Goal: Transaction & Acquisition: Purchase product/service

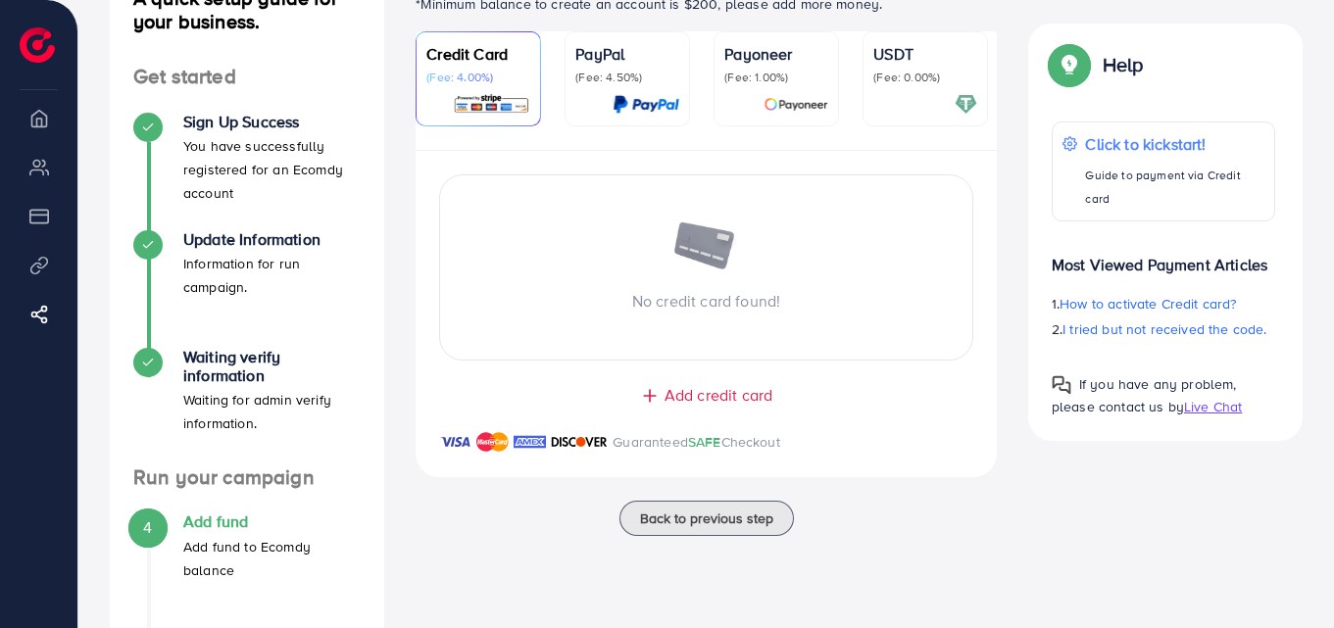
scroll to position [333, 0]
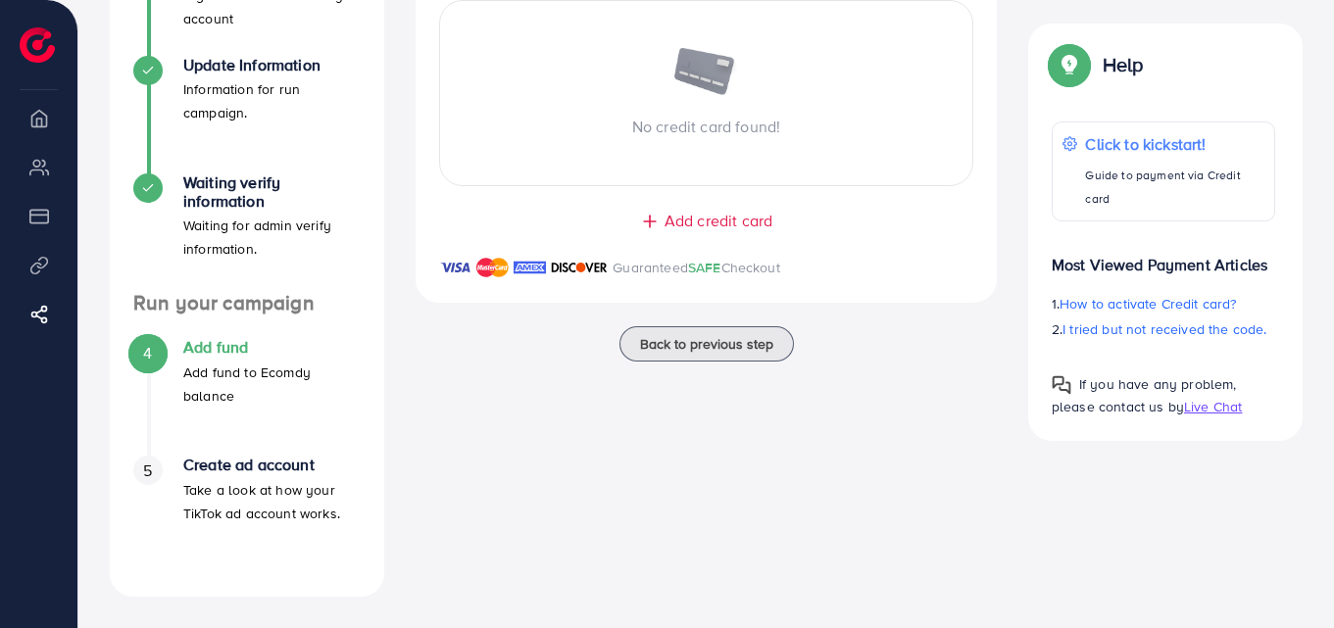
click at [702, 227] on span "Add credit card" at bounding box center [718, 221] width 108 height 23
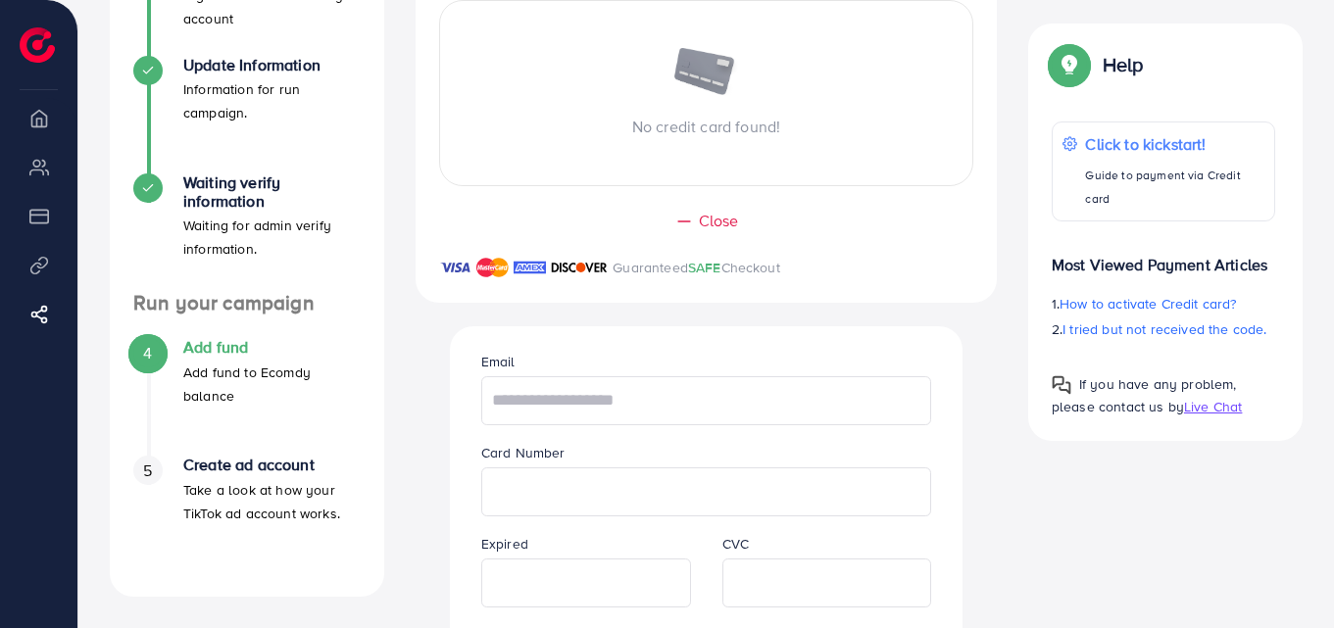
scroll to position [529, 0]
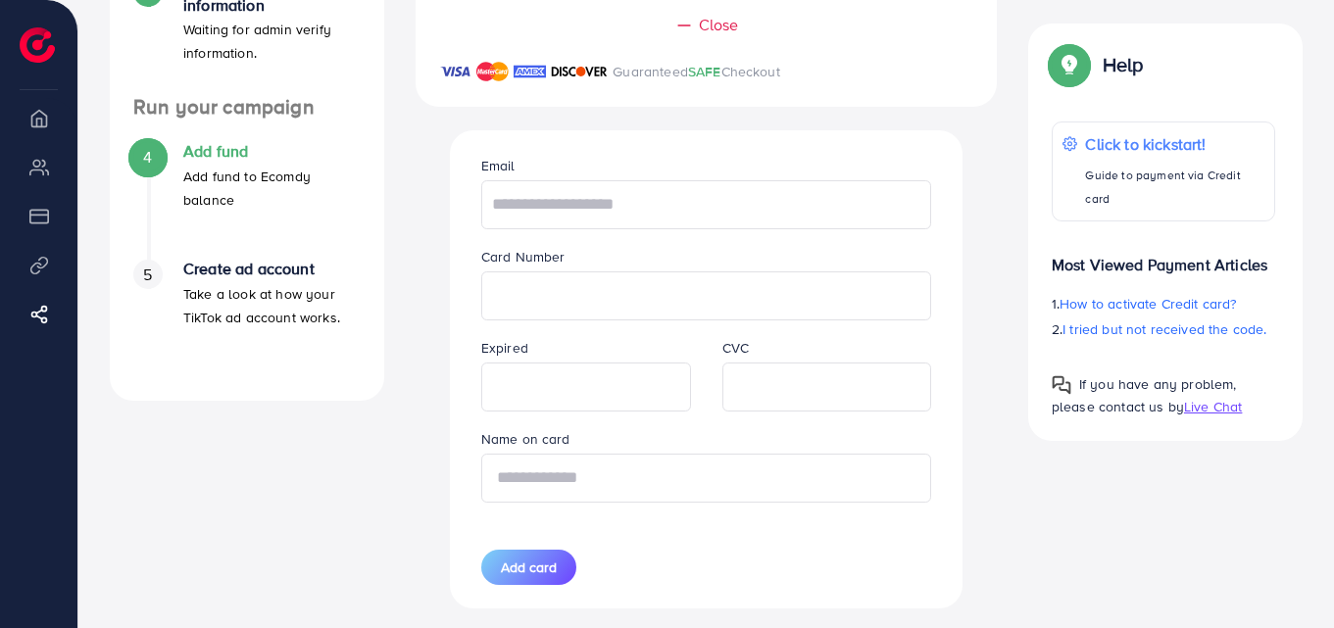
click at [640, 491] on input "text" at bounding box center [706, 478] width 451 height 49
type input "**********"
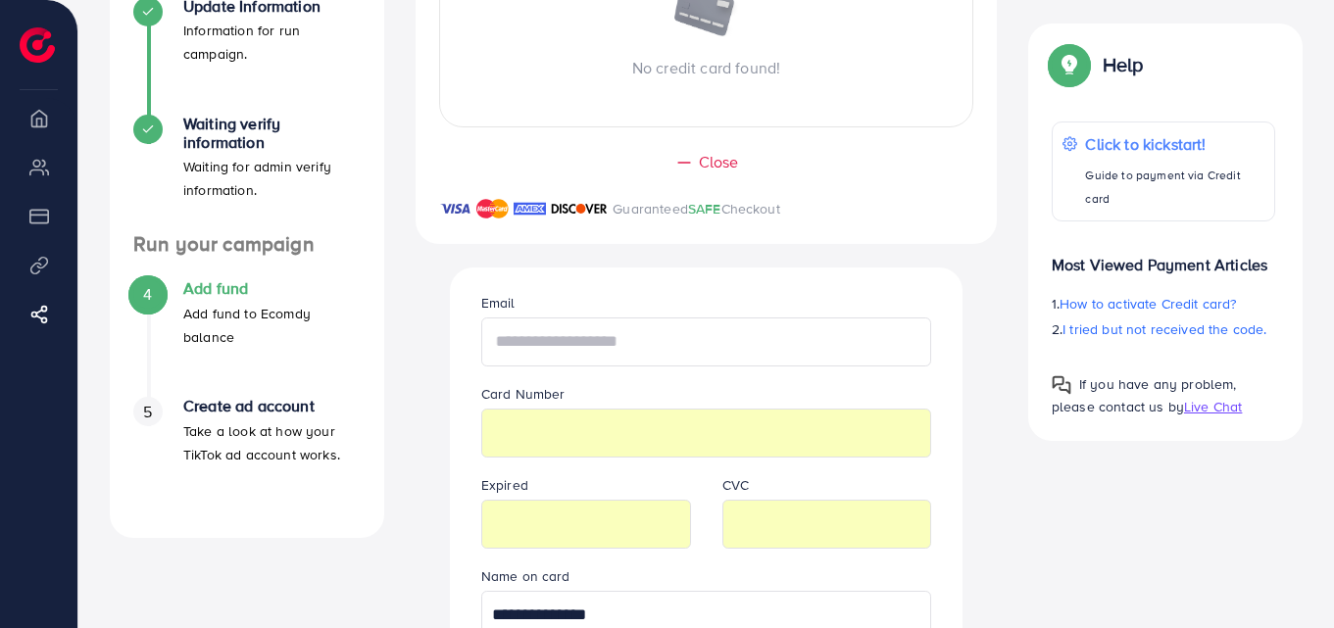
scroll to position [588, 0]
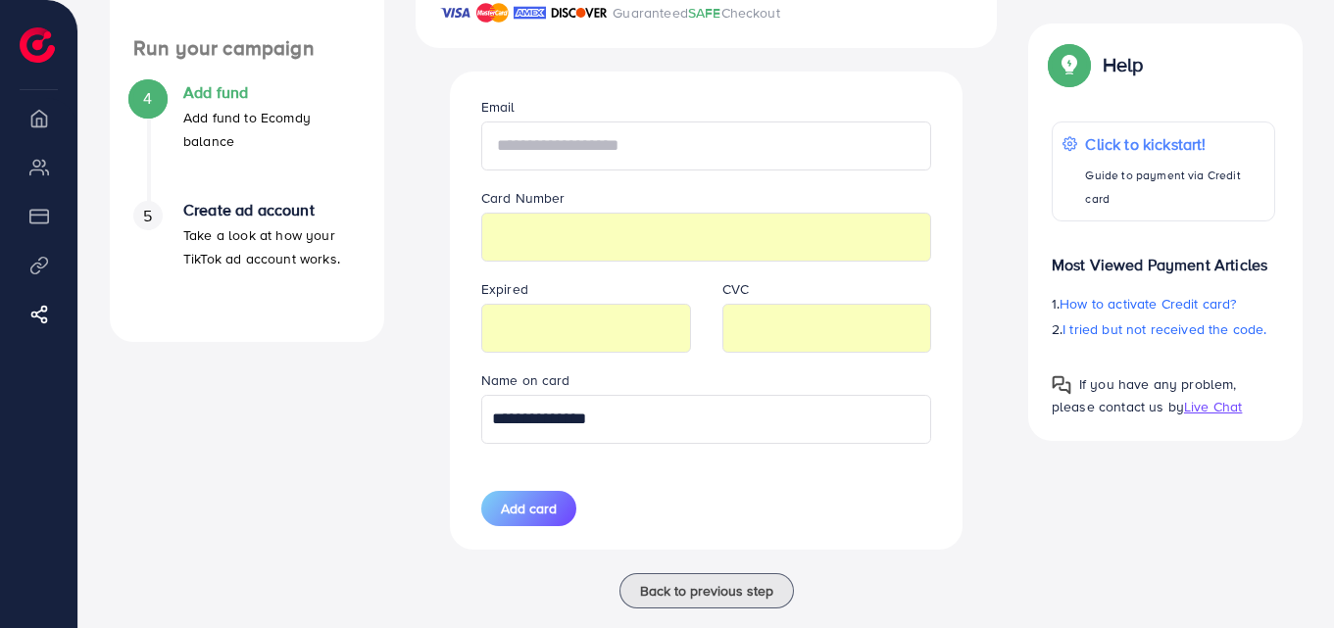
click at [561, 156] on input "text" at bounding box center [706, 146] width 451 height 49
paste input "**********"
type input "**********"
click at [515, 525] on button "Add card" at bounding box center [528, 508] width 95 height 35
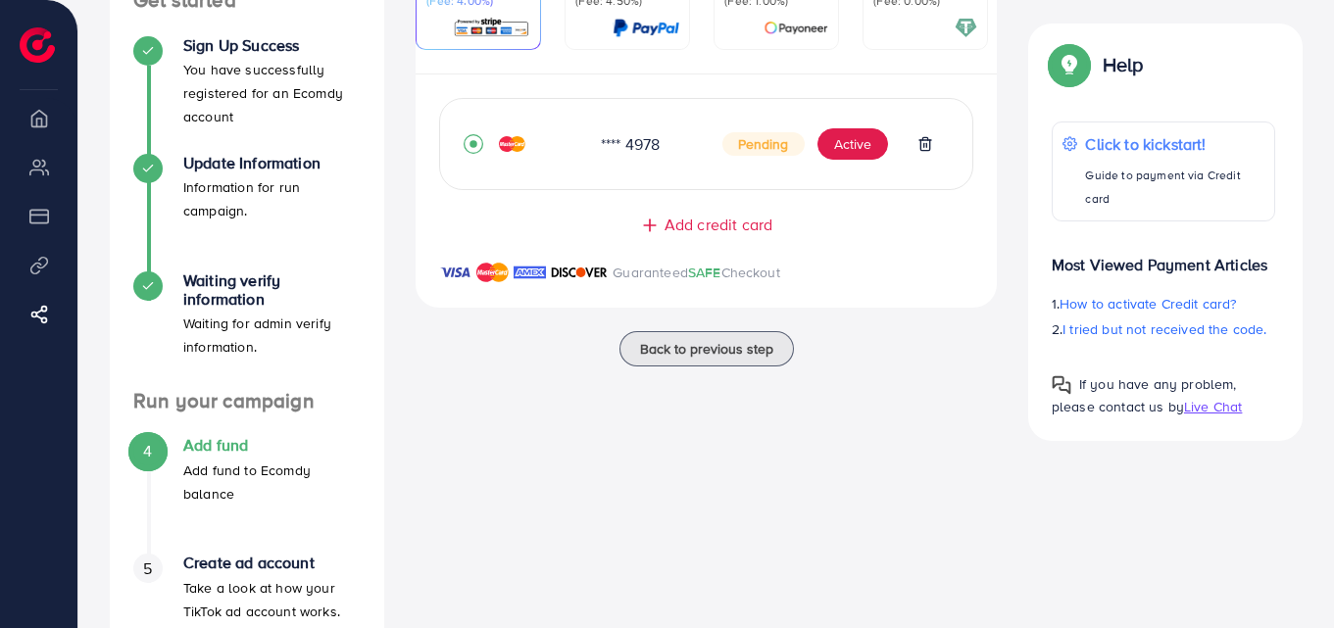
scroll to position [137, 0]
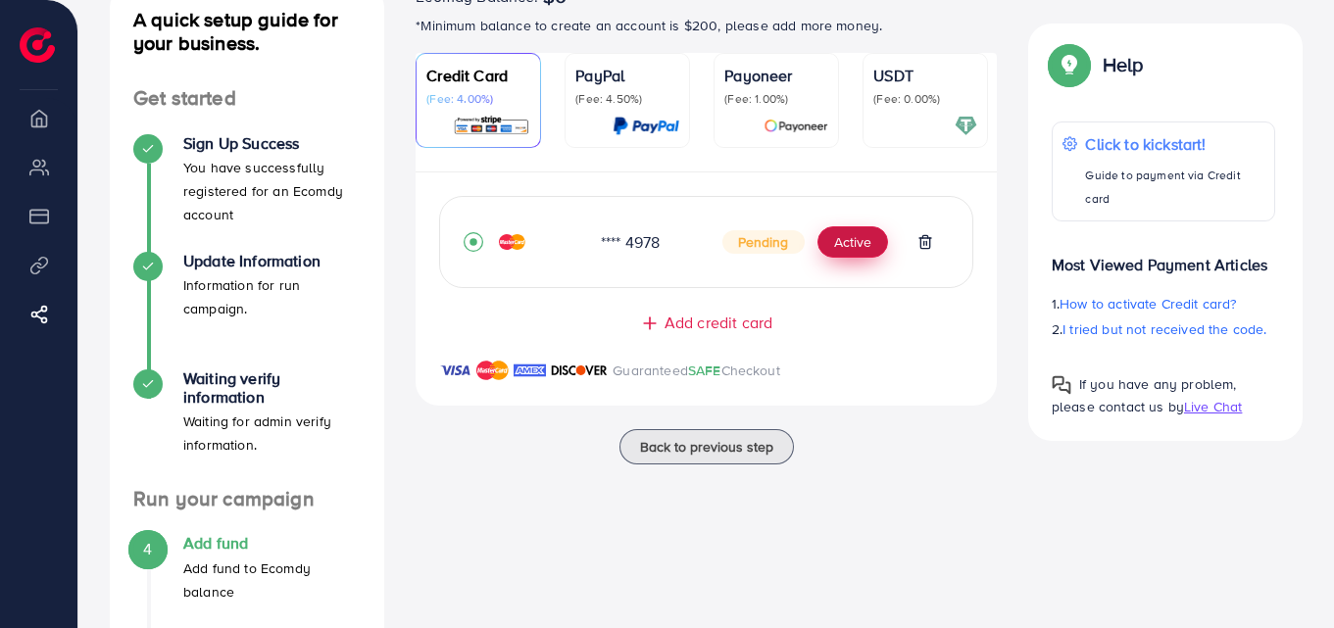
click at [852, 250] on button "Active" at bounding box center [852, 241] width 71 height 31
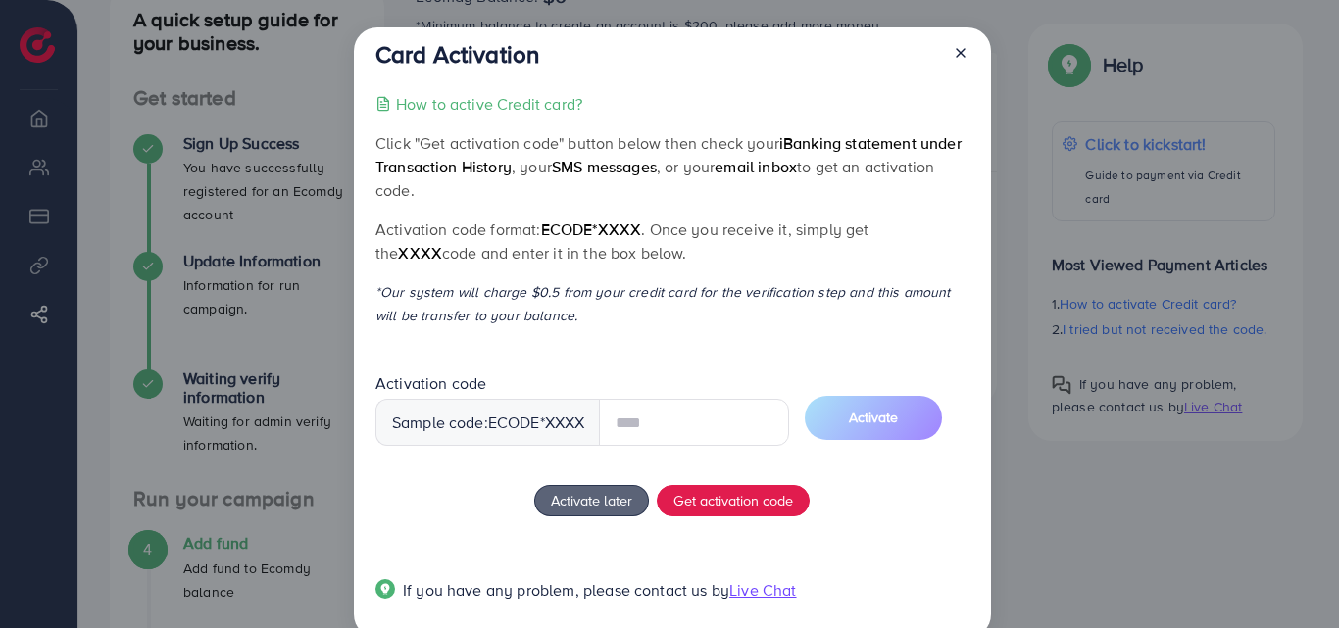
click at [960, 51] on line at bounding box center [960, 53] width 8 height 8
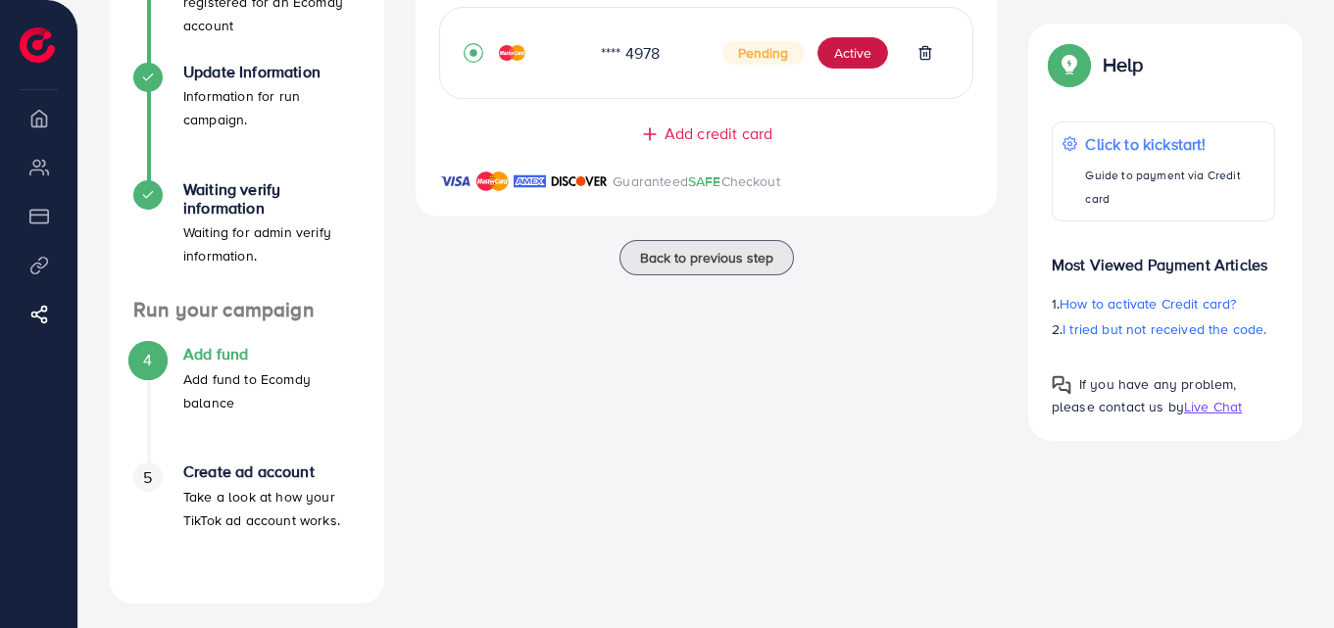
scroll to position [333, 0]
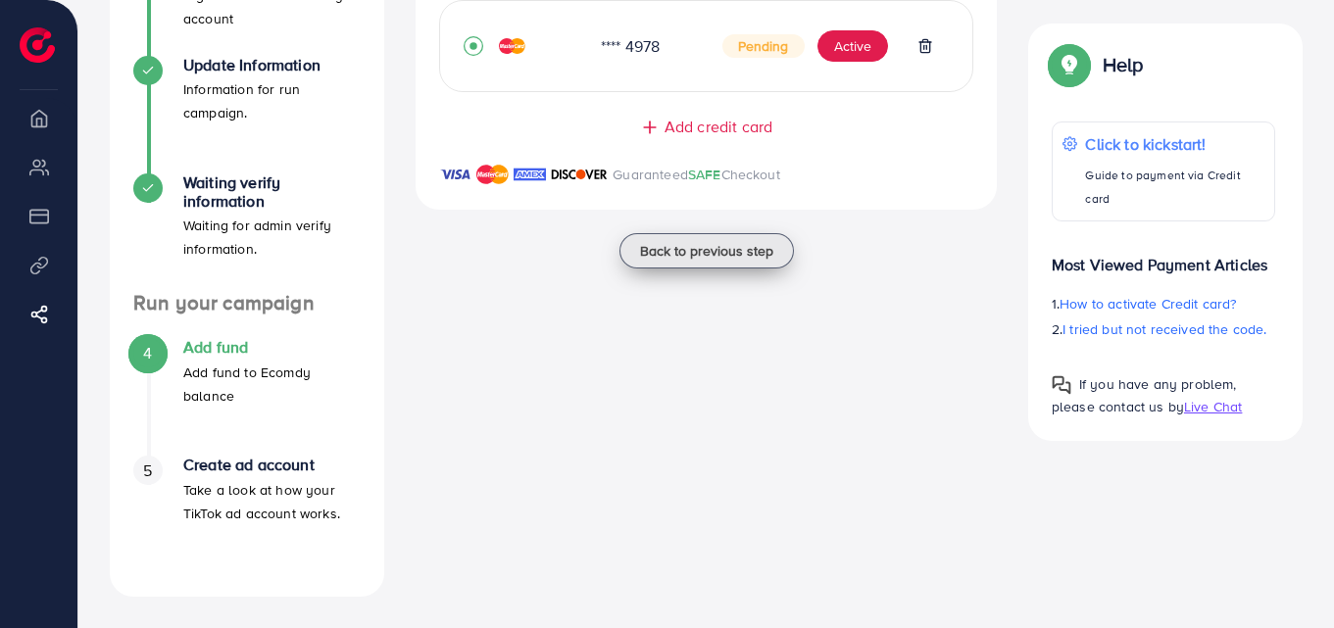
click at [693, 259] on span "Back to previous step" at bounding box center [706, 251] width 133 height 20
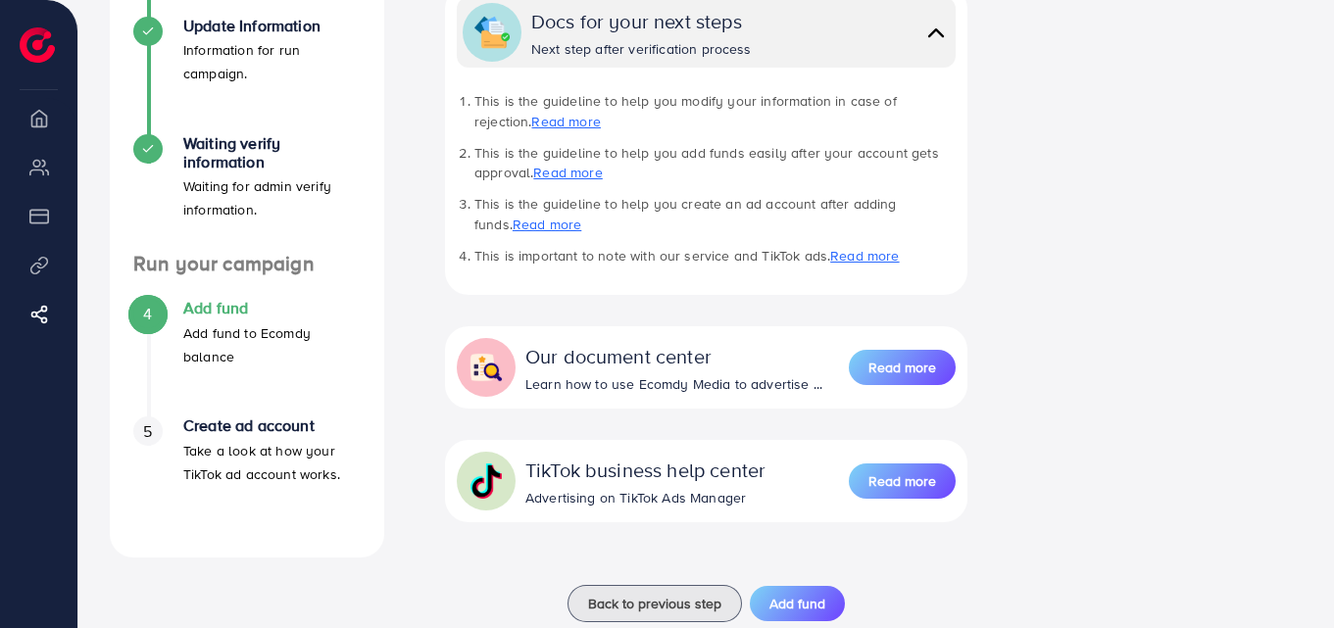
scroll to position [421, 0]
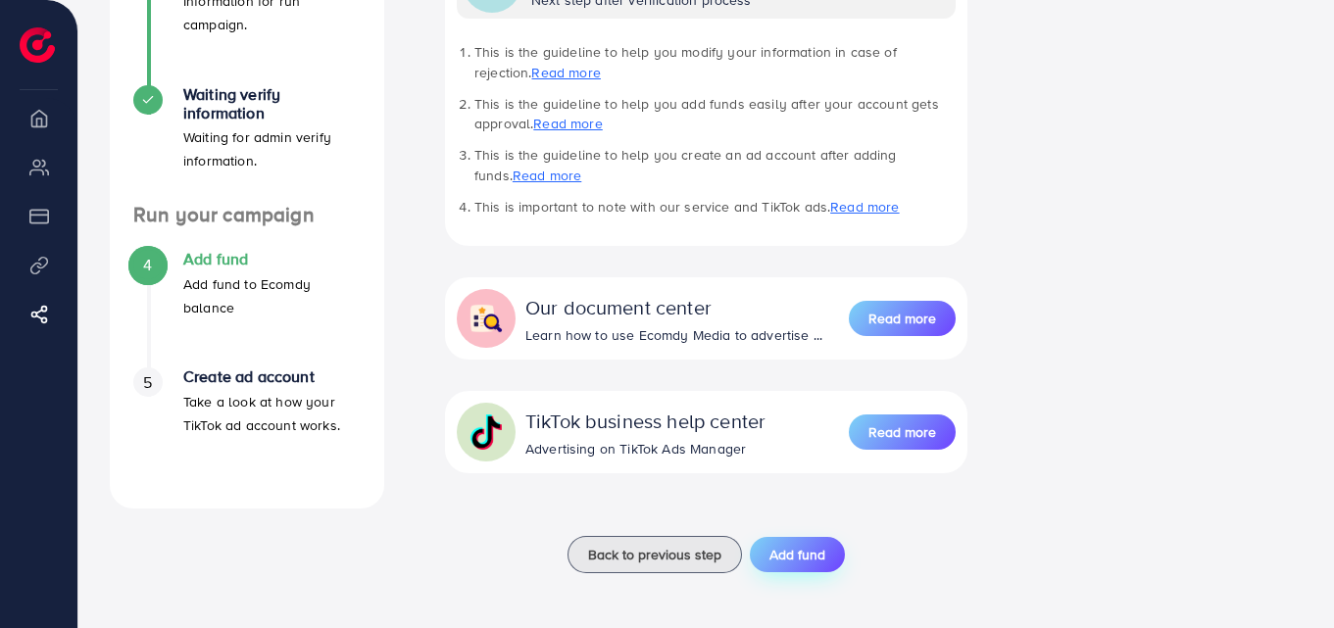
click at [779, 553] on span "Add fund" at bounding box center [797, 555] width 56 height 20
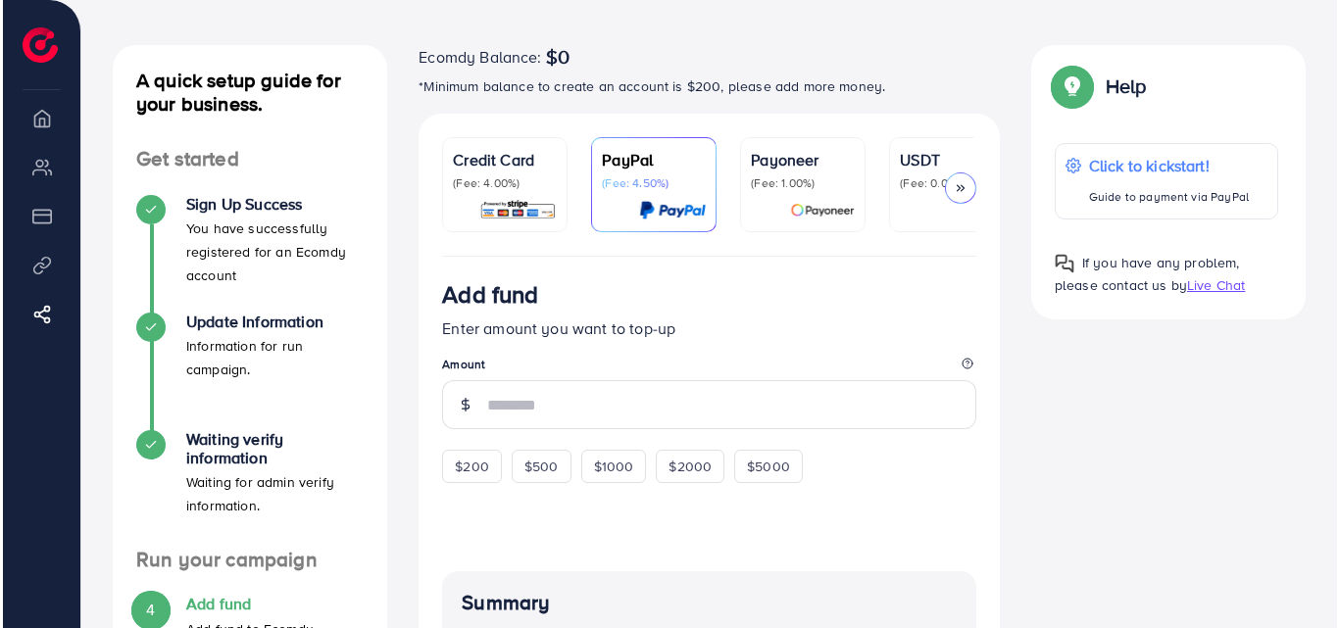
scroll to position [98, 0]
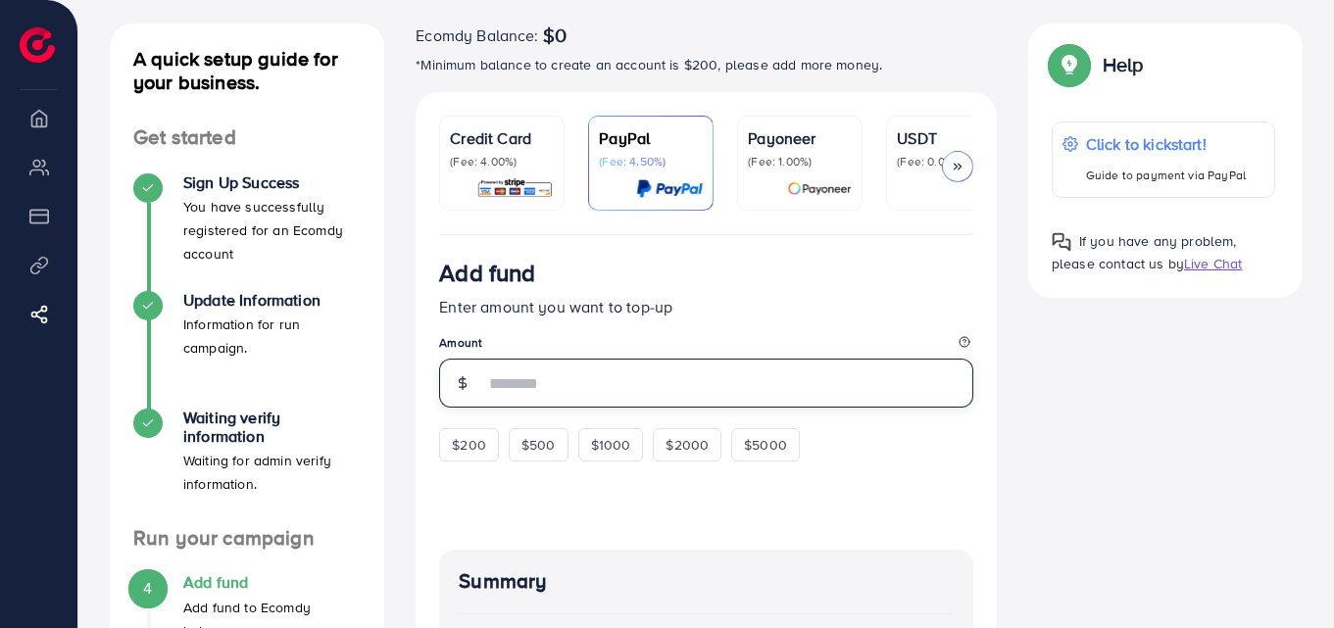
click at [563, 377] on input "number" at bounding box center [728, 383] width 489 height 49
type input "**"
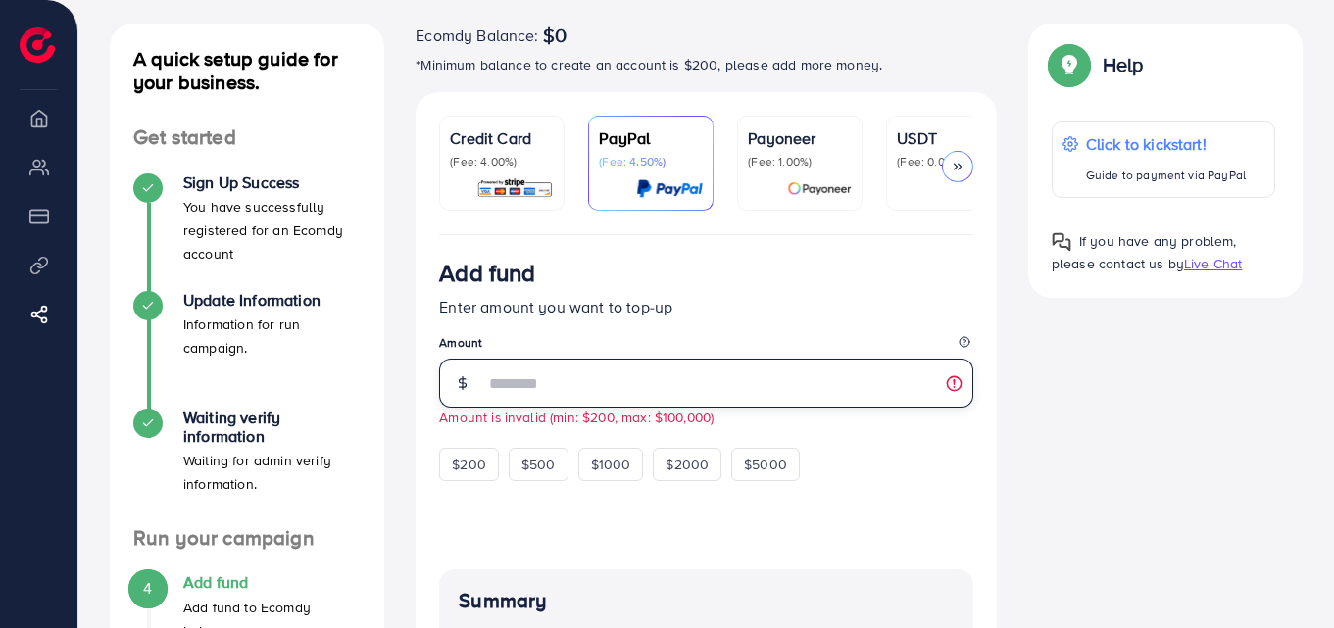
click at [550, 386] on input "**" at bounding box center [728, 383] width 489 height 49
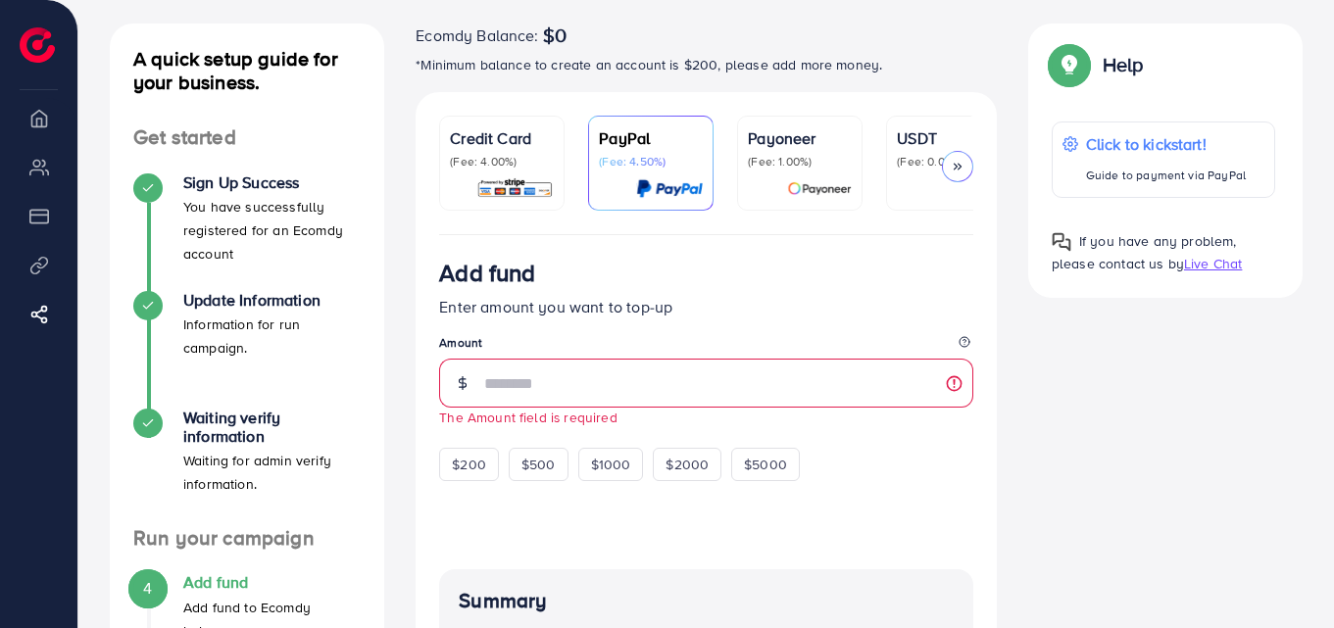
click at [480, 163] on p "(Fee: 4.00%)" at bounding box center [502, 162] width 104 height 16
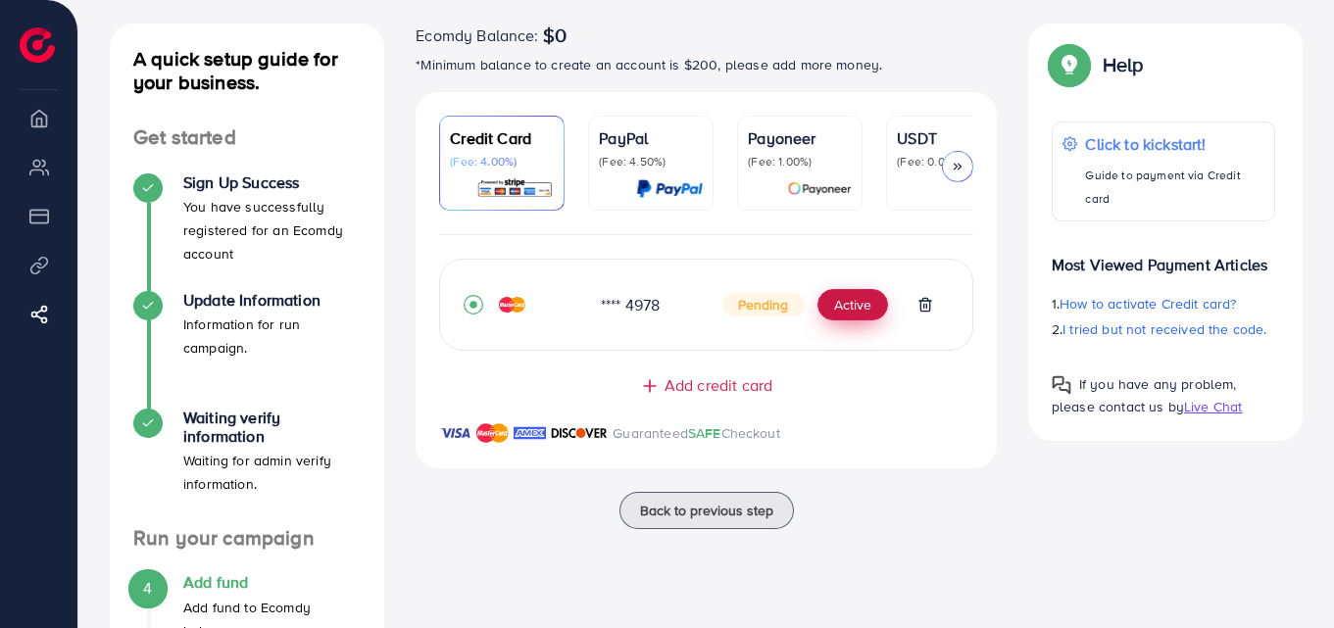
click at [851, 317] on button "Active" at bounding box center [852, 304] width 71 height 31
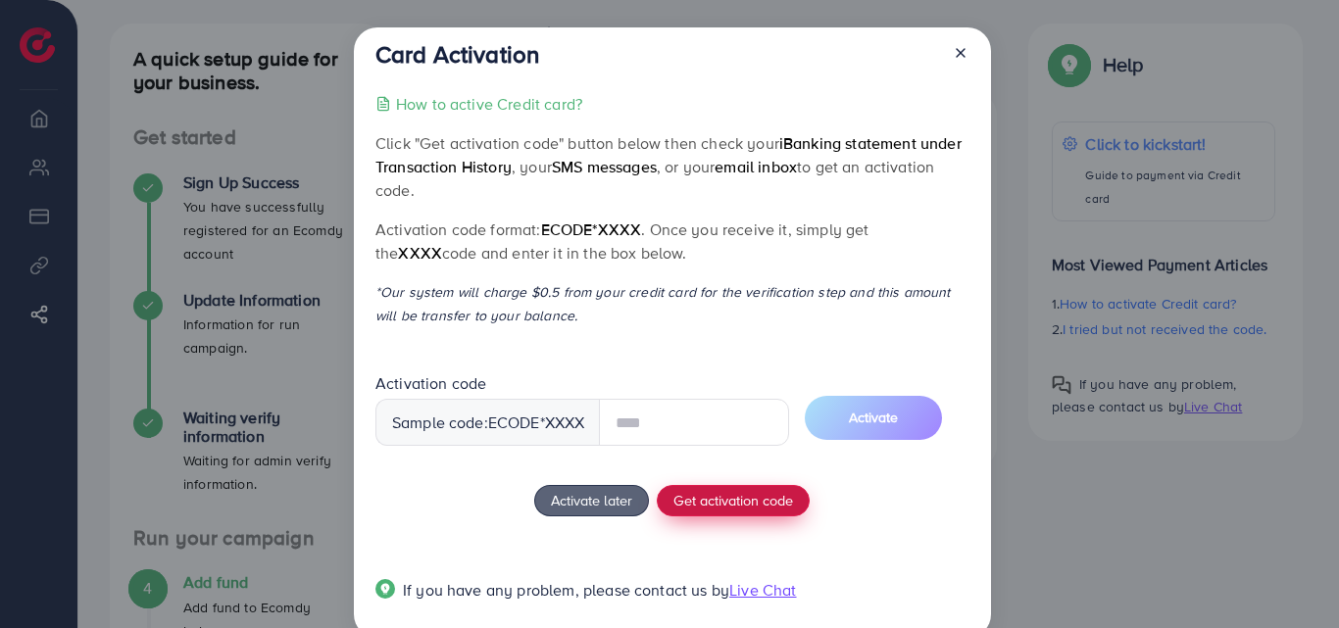
click at [688, 509] on button "Get activation code" at bounding box center [733, 500] width 153 height 31
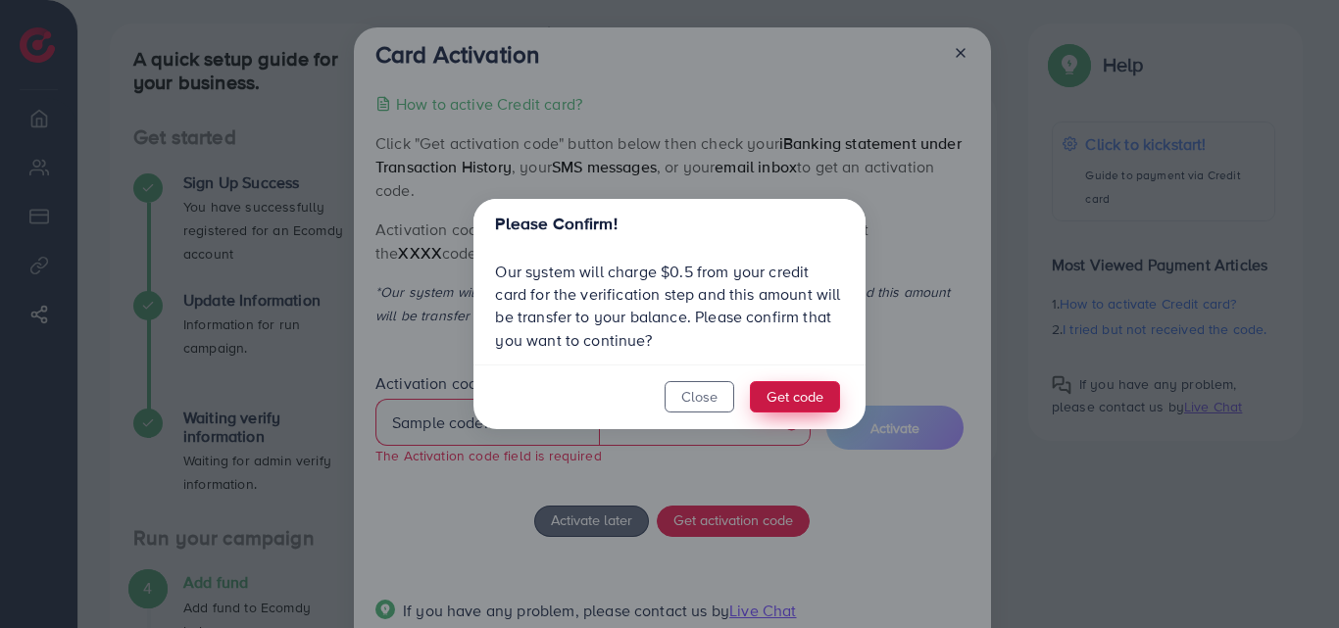
click at [800, 401] on button "Get code" at bounding box center [795, 396] width 90 height 31
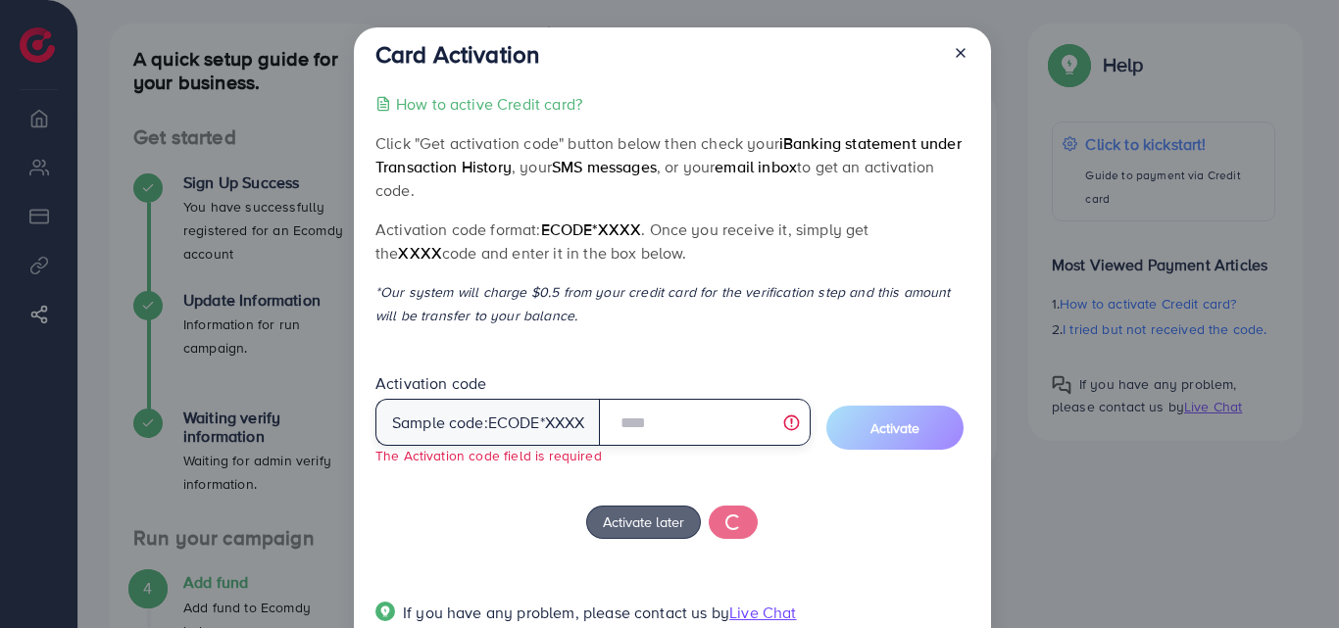
click at [678, 411] on input "text" at bounding box center [704, 422] width 211 height 47
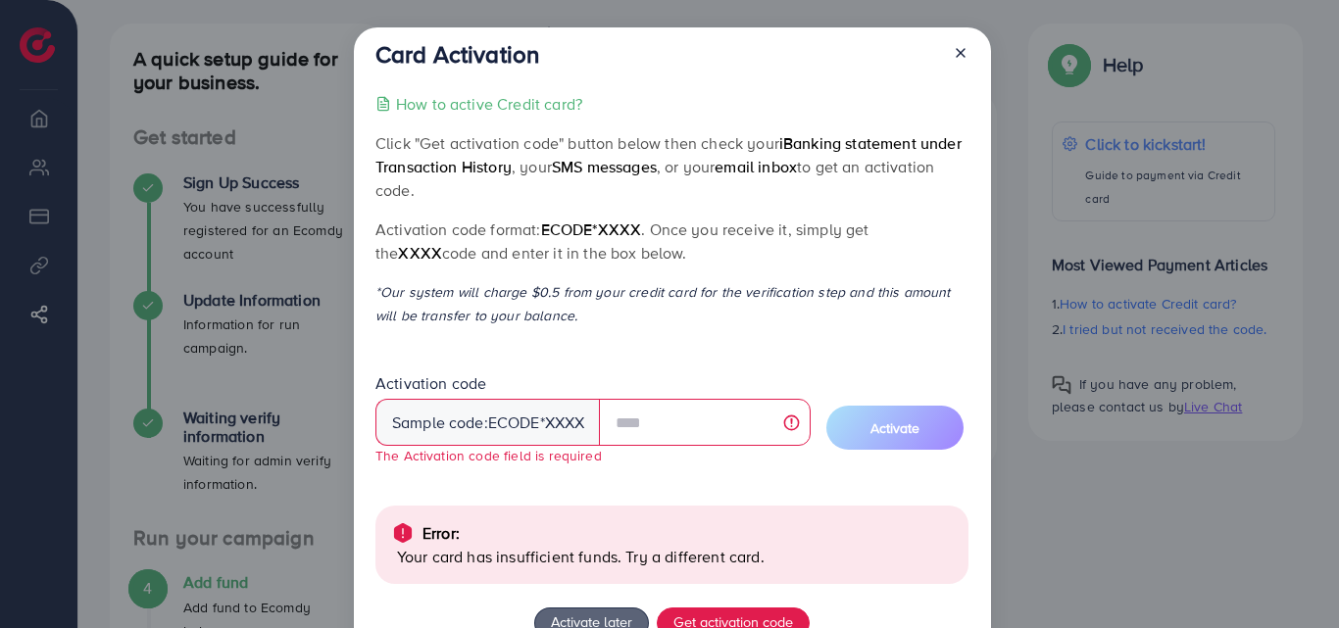
click at [957, 47] on icon at bounding box center [960, 53] width 16 height 16
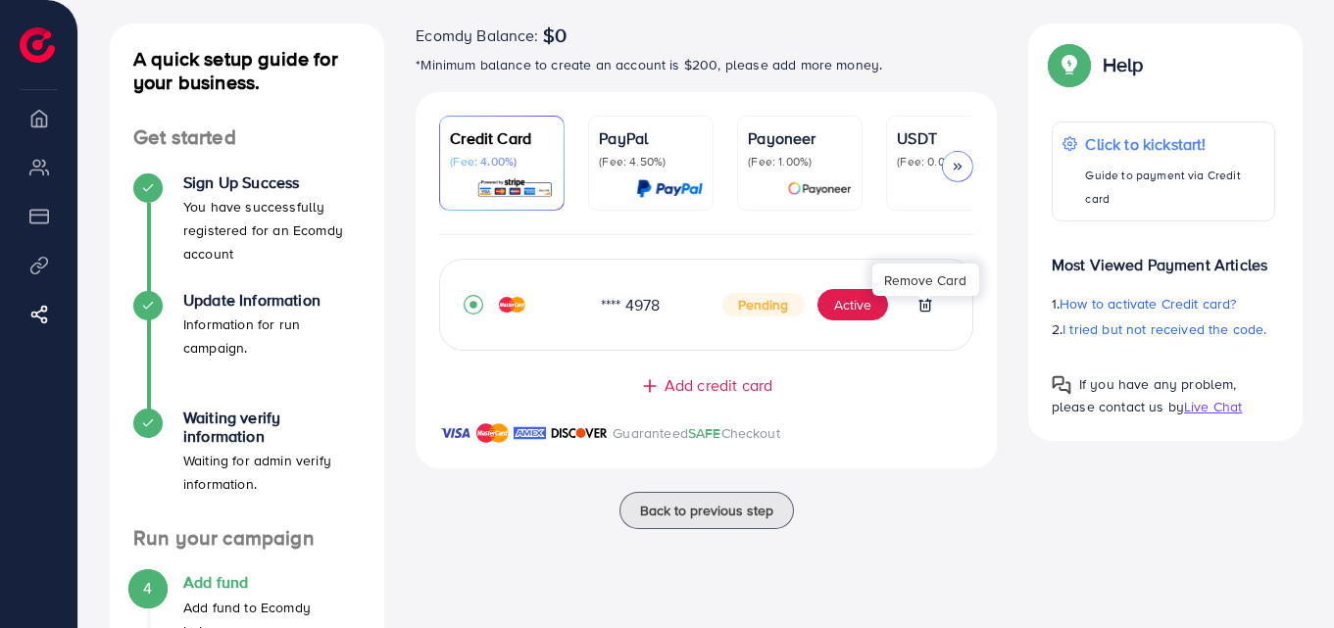
click at [920, 311] on icon at bounding box center [924, 304] width 9 height 13
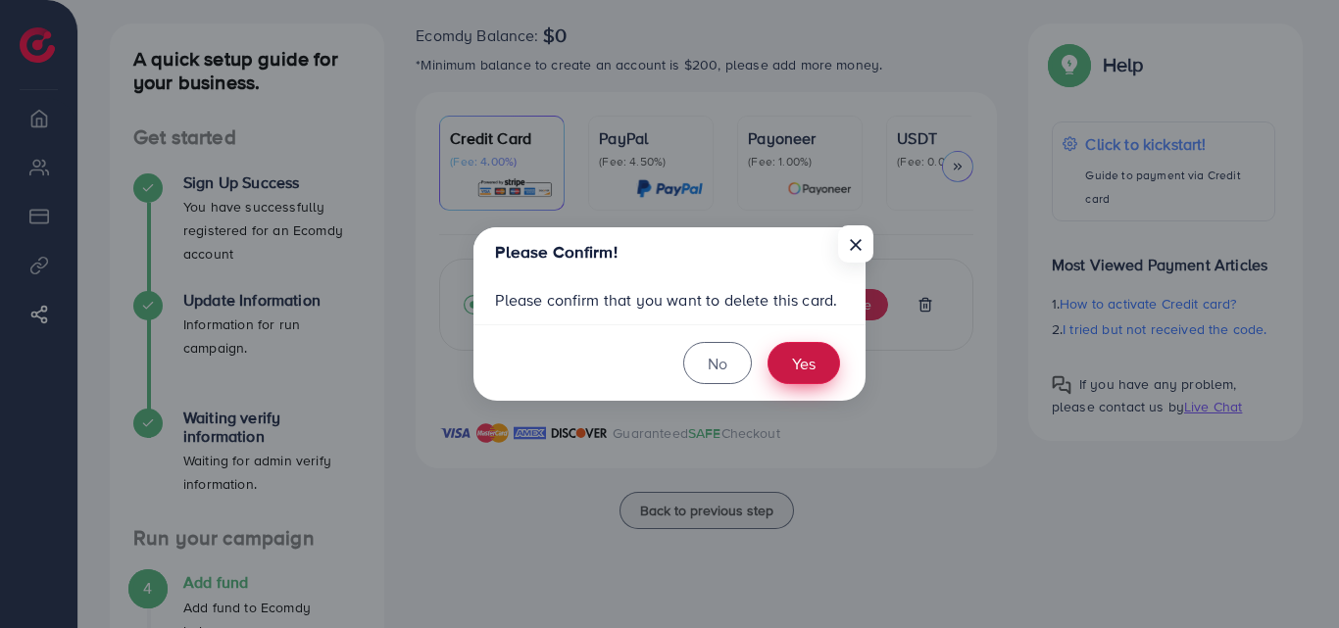
click at [786, 362] on button "Yes" at bounding box center [803, 363] width 73 height 42
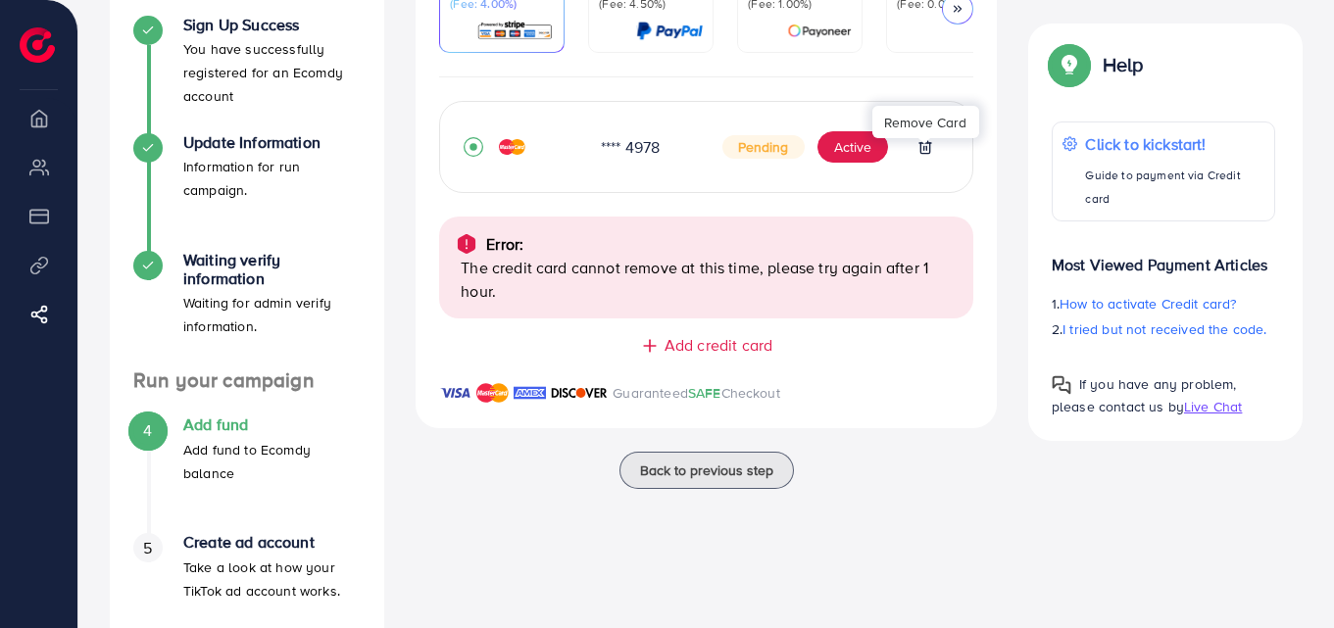
scroll to position [235, 0]
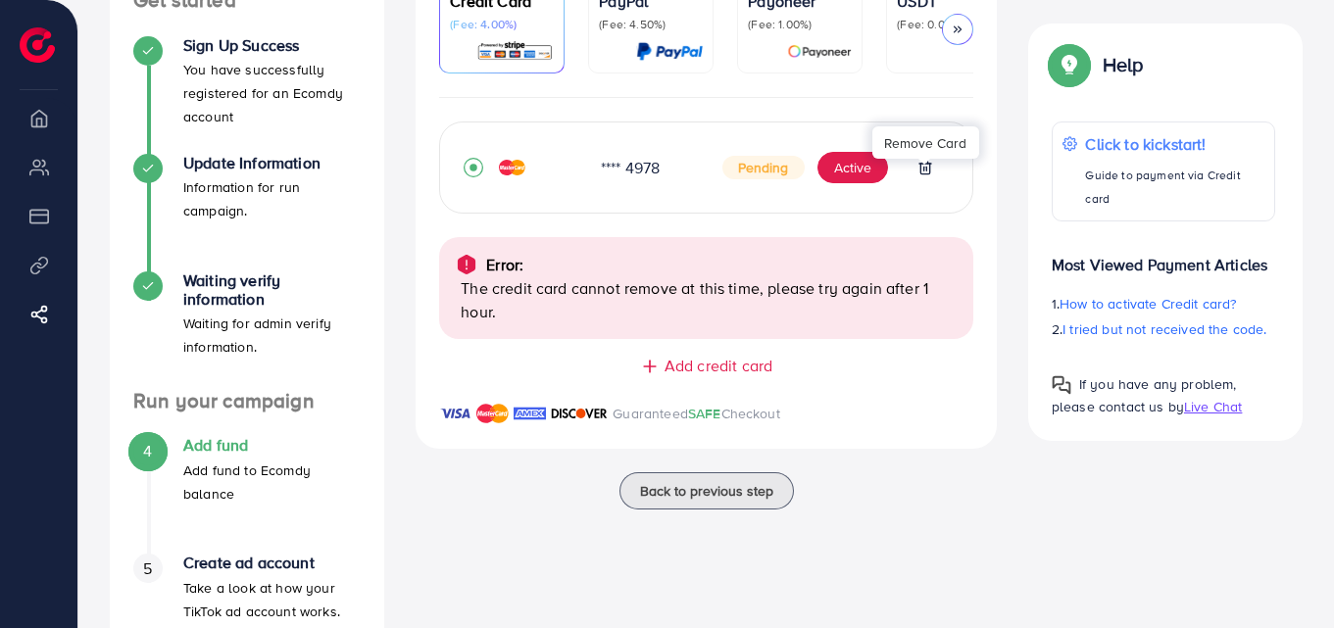
click at [923, 171] on line at bounding box center [923, 169] width 0 height 4
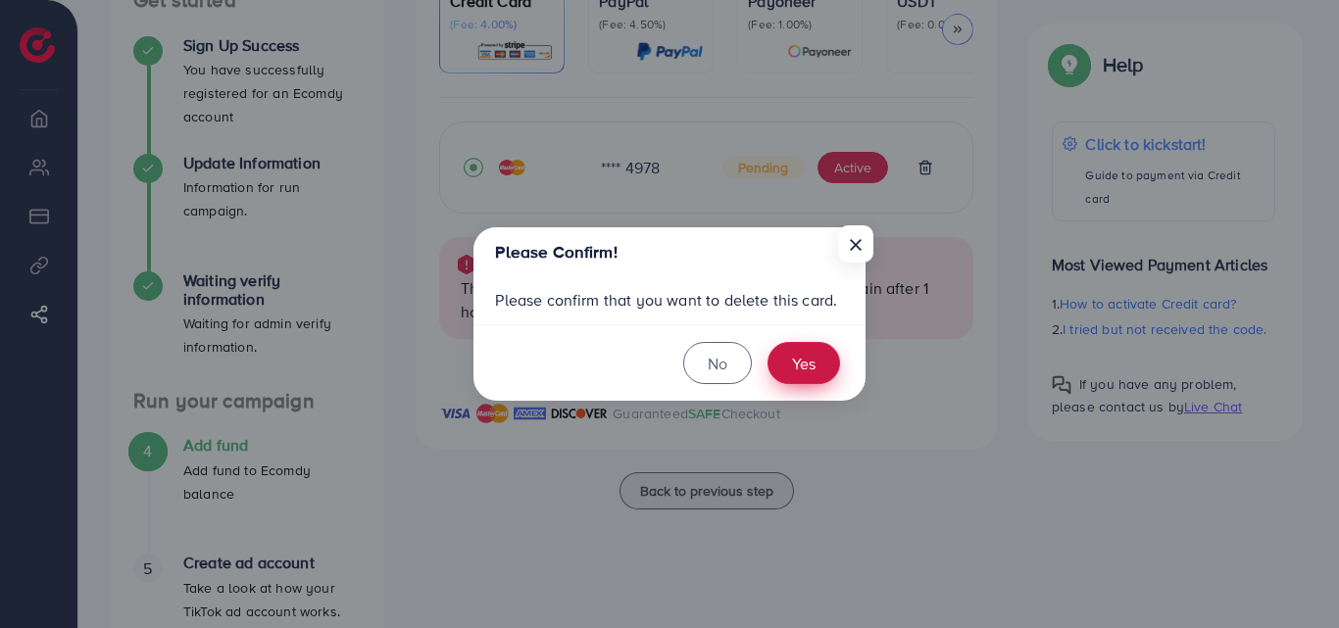
click at [795, 355] on button "Yes" at bounding box center [803, 363] width 73 height 42
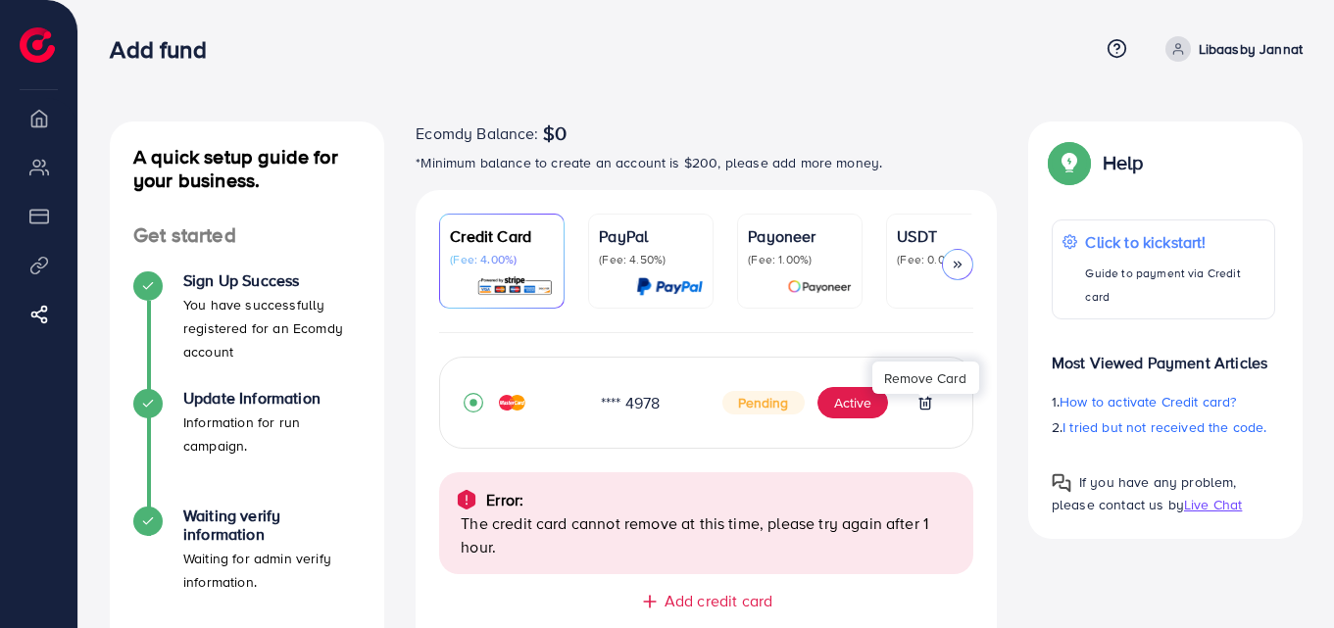
scroll to position [98, 0]
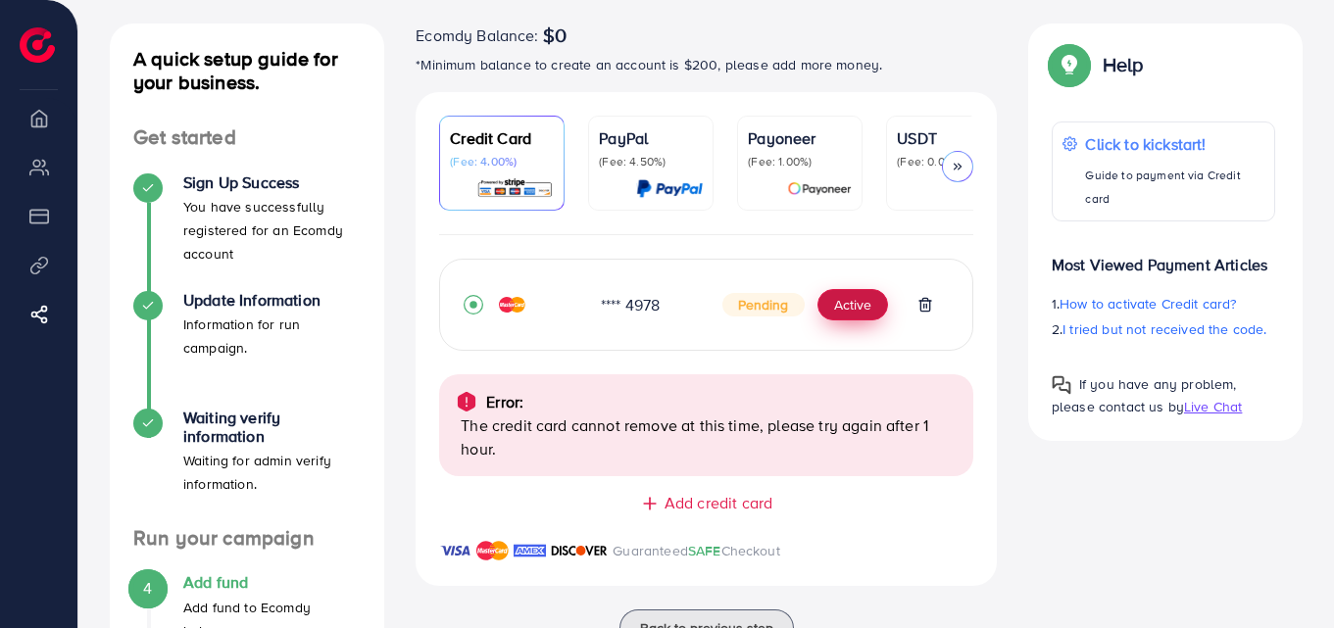
click at [866, 309] on button "Active" at bounding box center [852, 304] width 71 height 31
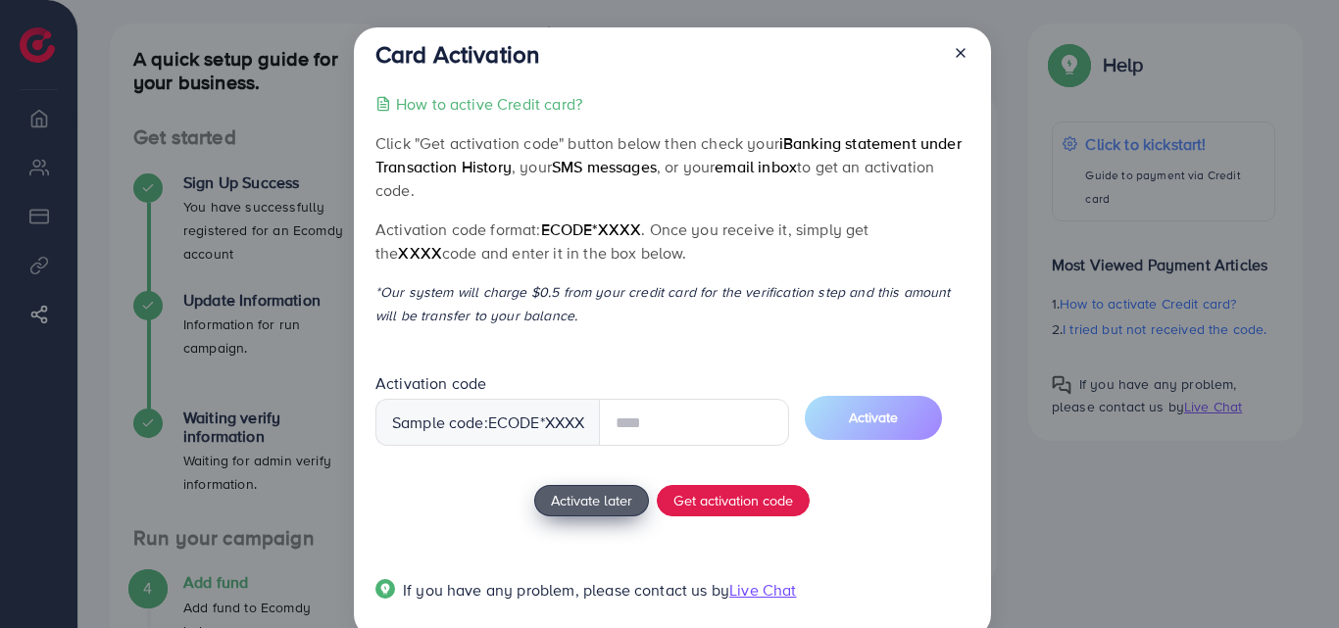
click at [590, 505] on button "Activate later" at bounding box center [591, 500] width 115 height 31
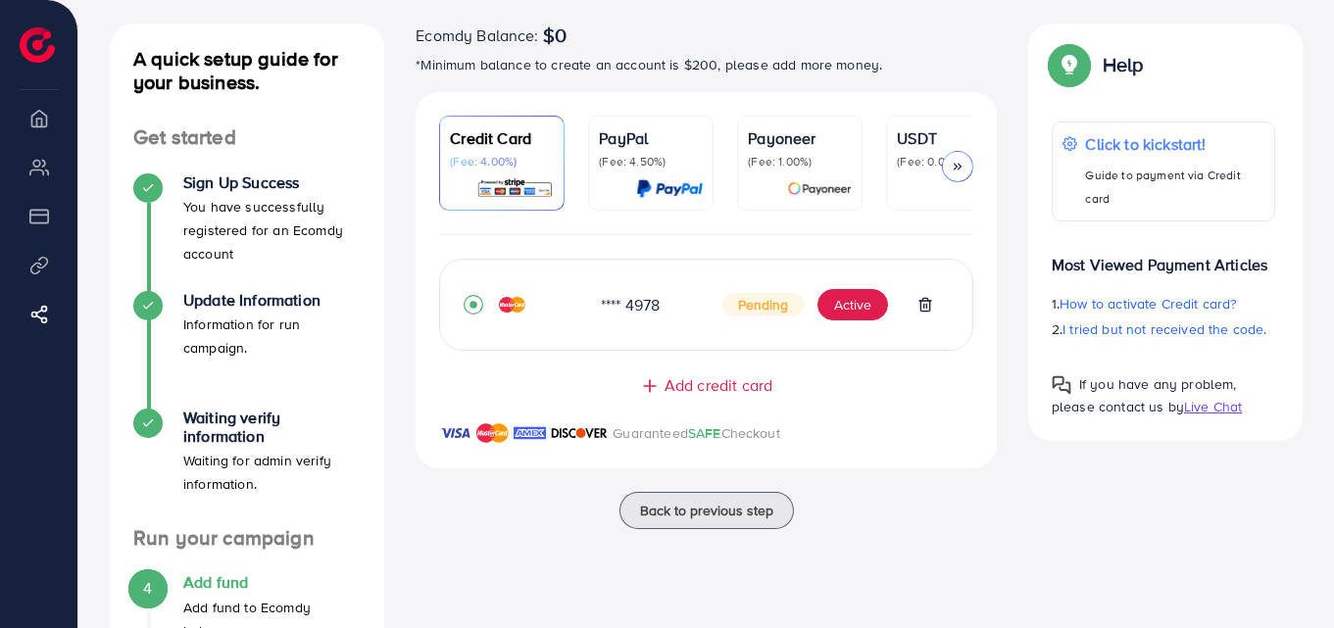
click at [955, 164] on icon at bounding box center [958, 167] width 14 height 14
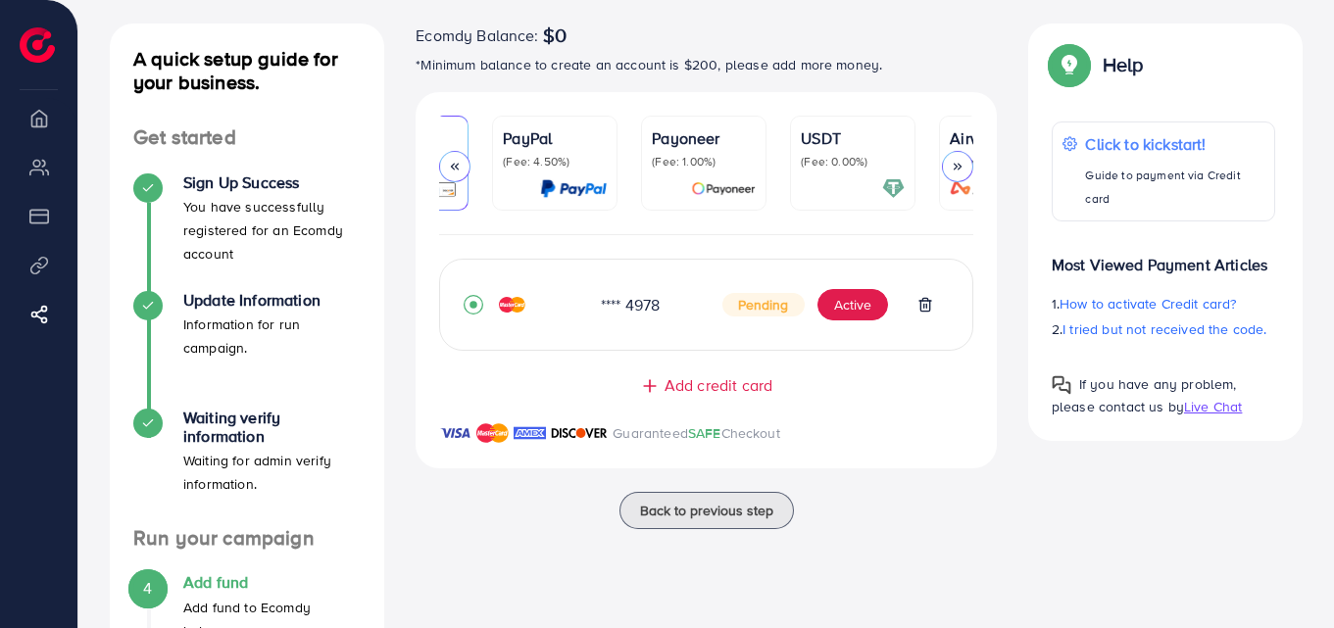
scroll to position [0, 187]
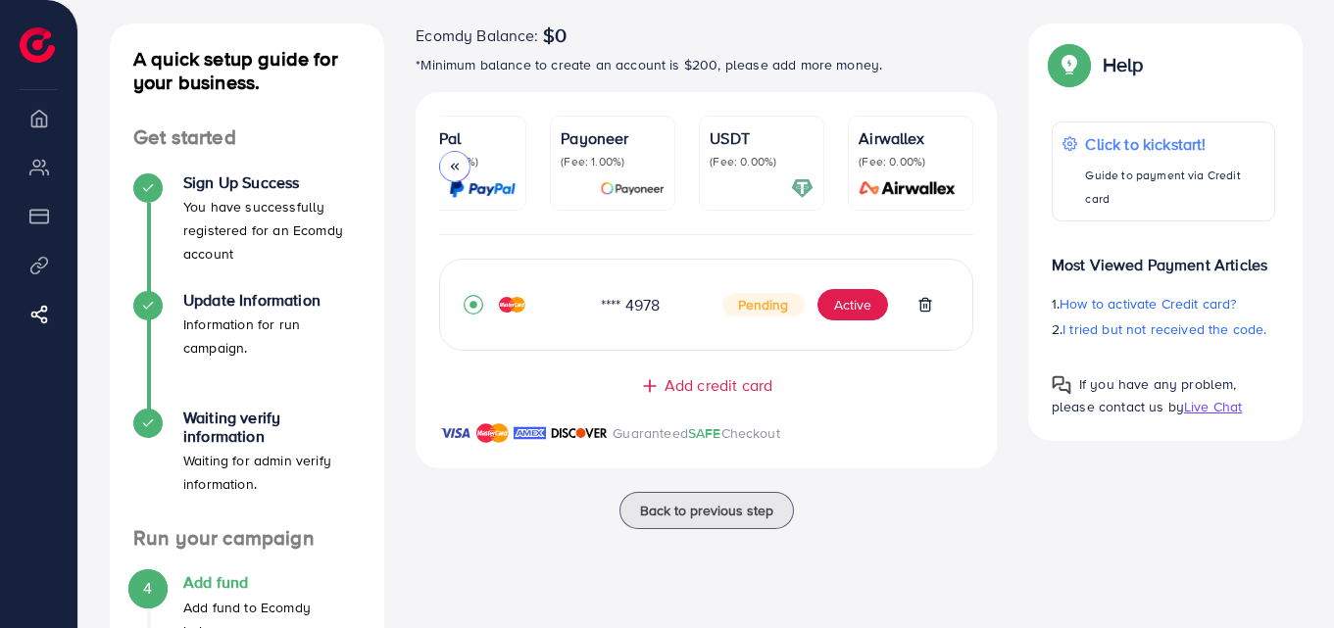
click at [955, 164] on p "(Fee: 0.00%)" at bounding box center [910, 162] width 104 height 16
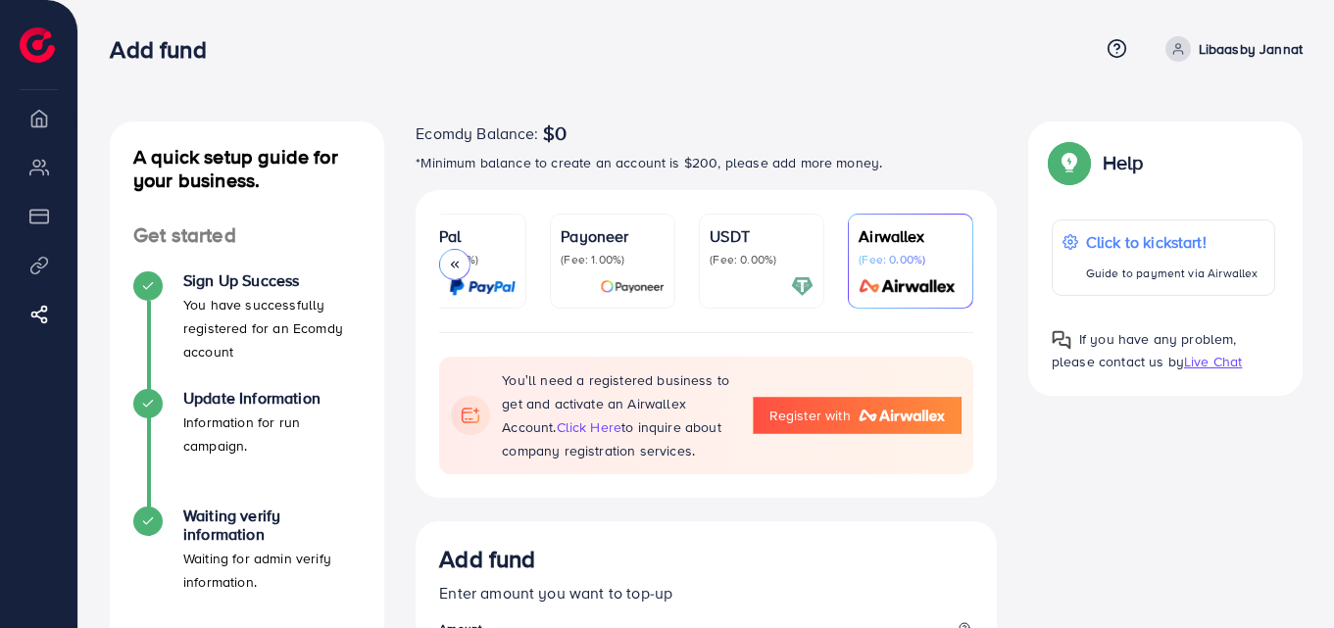
click at [767, 236] on p "USDT" at bounding box center [761, 236] width 104 height 24
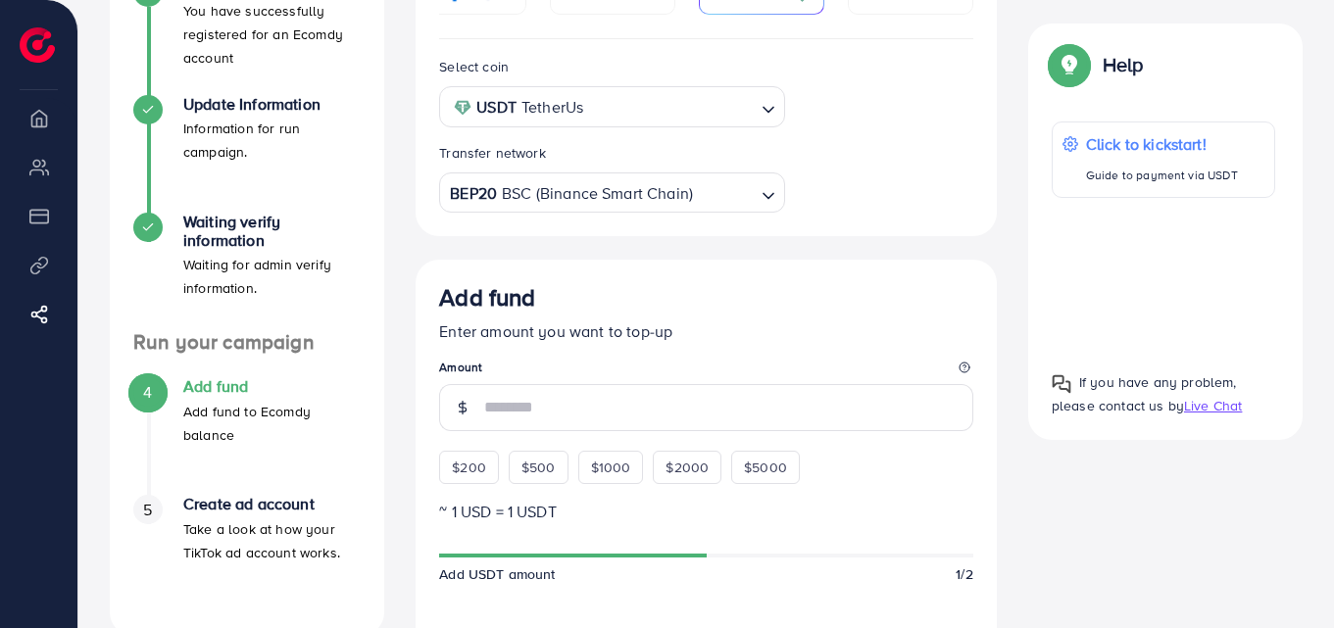
scroll to position [98, 0]
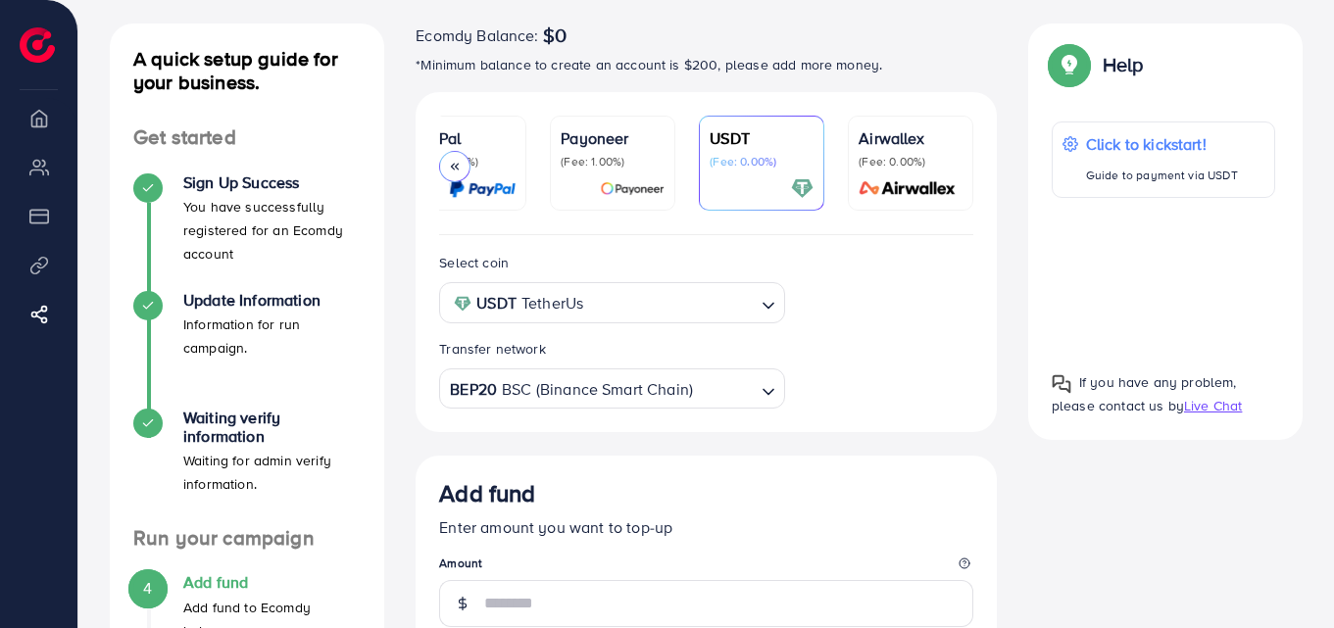
click at [683, 159] on ul "Credit Card (Fee: 4.00%) PayPal (Fee: 4.50%) Payoneer (Fee: 1.00%) USDT (Fee: 0…" at bounding box center [706, 176] width 534 height 120
click at [635, 159] on p "(Fee: 1.00%)" at bounding box center [613, 162] width 104 height 16
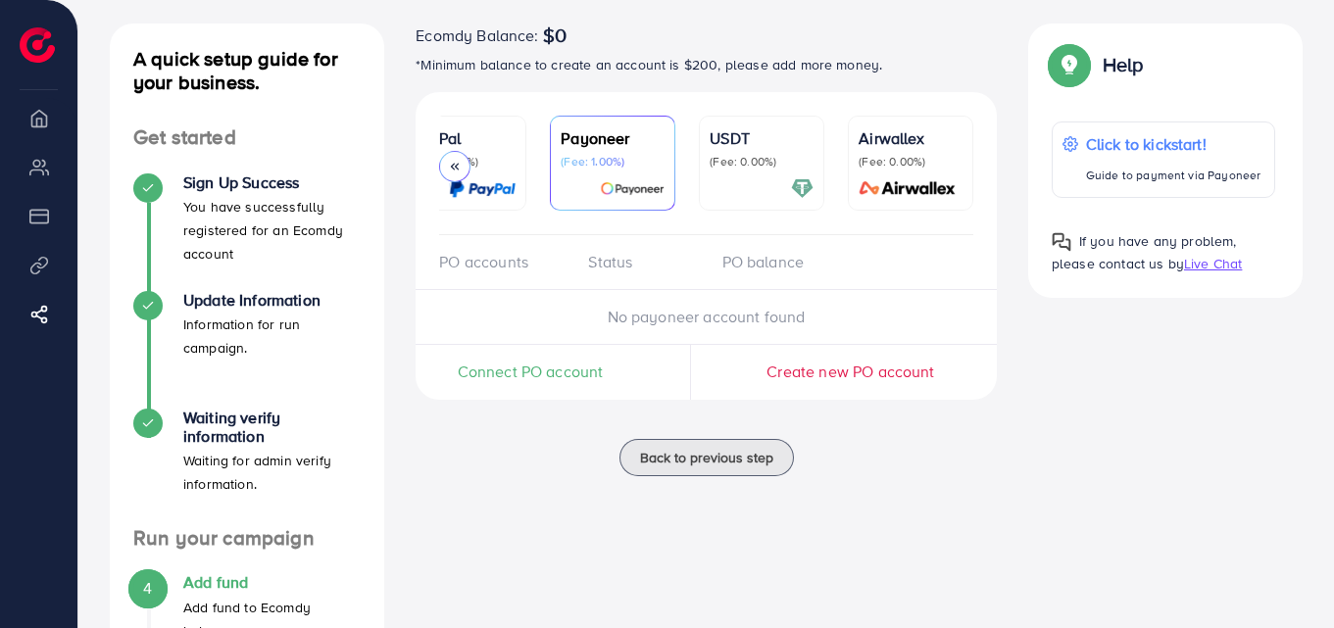
scroll to position [196, 0]
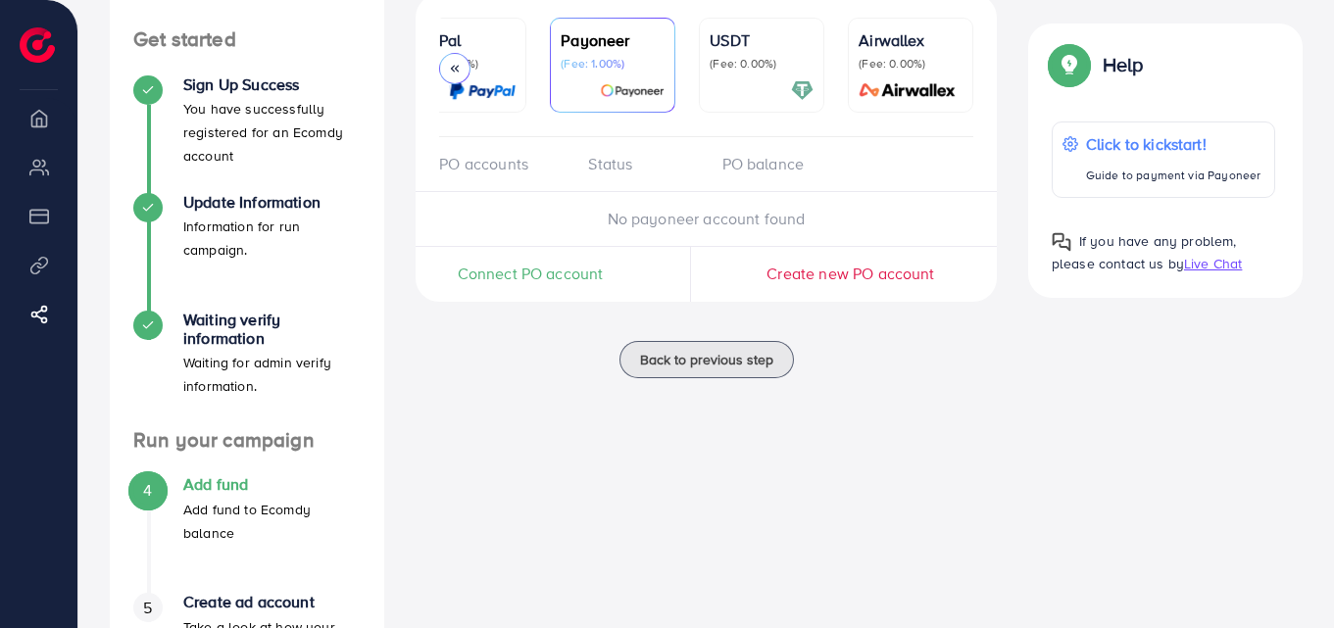
click at [509, 66] on p "(Fee: 4.50%)" at bounding box center [464, 64] width 104 height 16
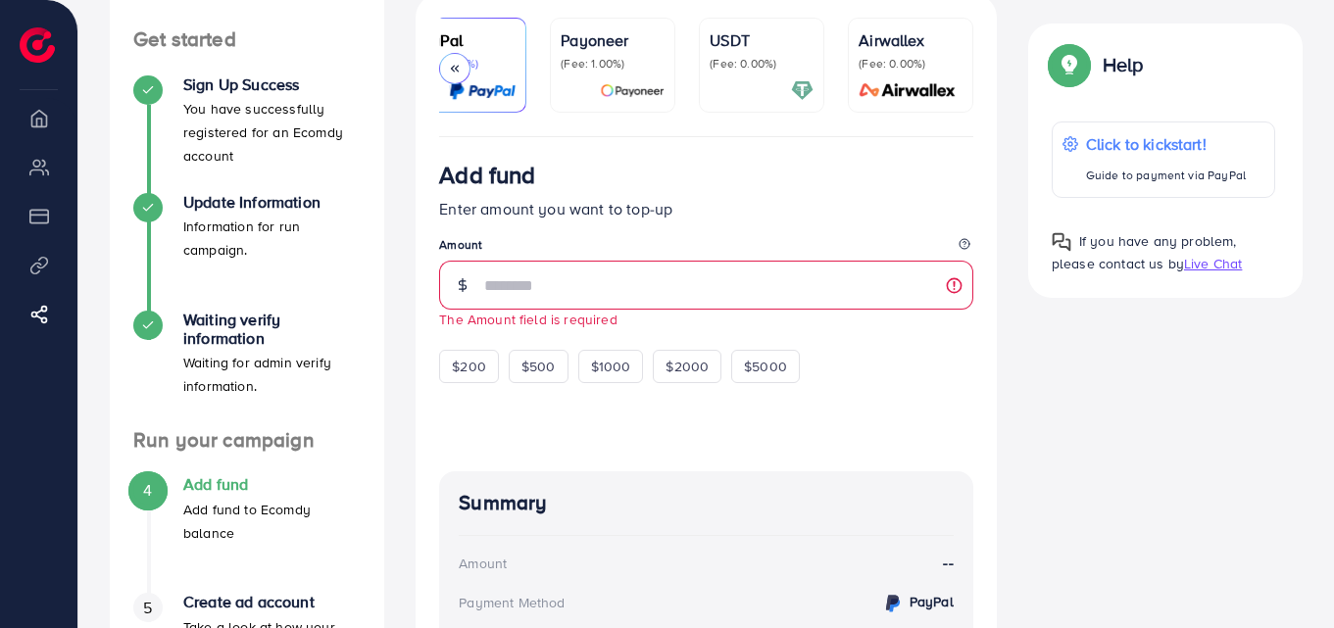
click at [454, 70] on icon at bounding box center [455, 69] width 14 height 14
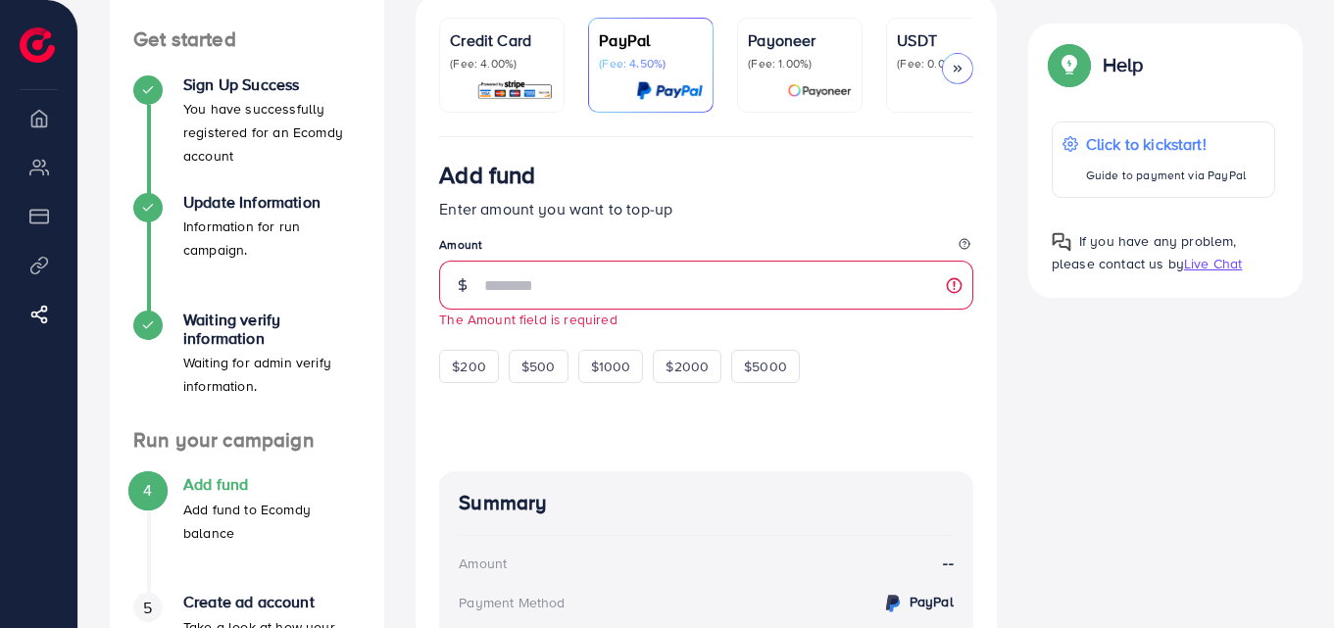
click at [483, 66] on p "(Fee: 4.00%)" at bounding box center [502, 64] width 104 height 16
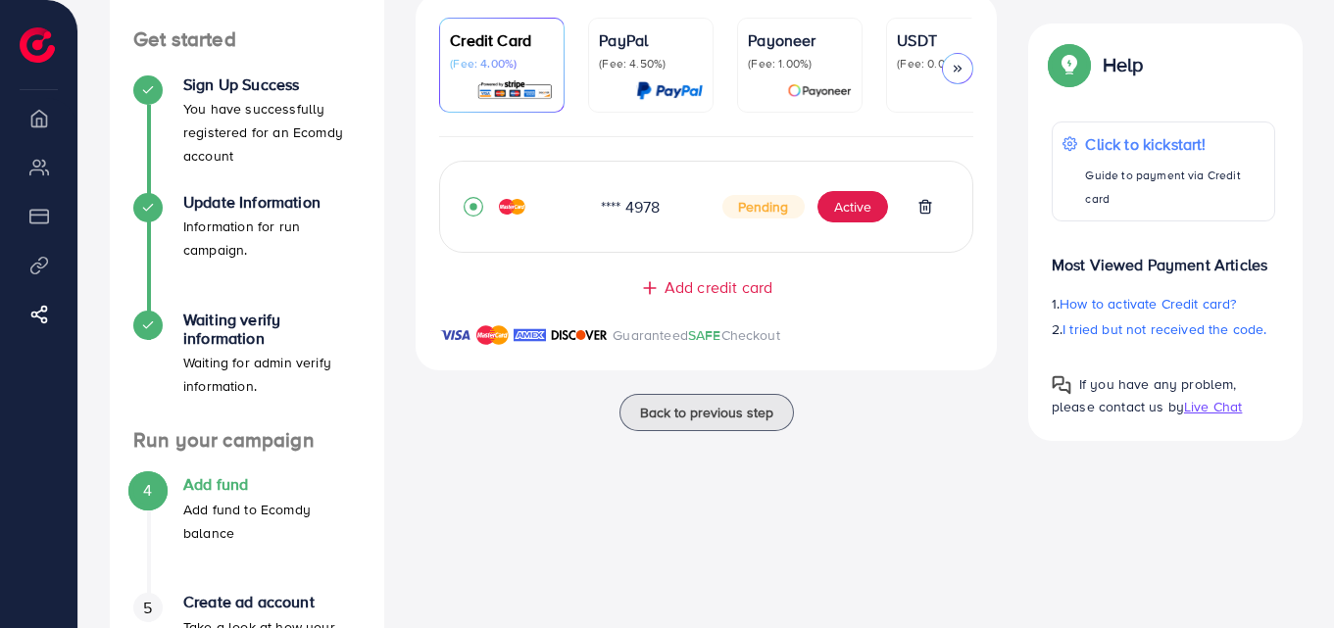
click at [633, 219] on div "**** 4978" at bounding box center [646, 207] width 122 height 23
click at [518, 214] on img at bounding box center [512, 207] width 26 height 16
click at [638, 217] on div "**** 4978" at bounding box center [646, 207] width 122 height 23
click at [512, 215] on img at bounding box center [512, 207] width 26 height 16
click at [751, 212] on span "Pending" at bounding box center [763, 207] width 82 height 24
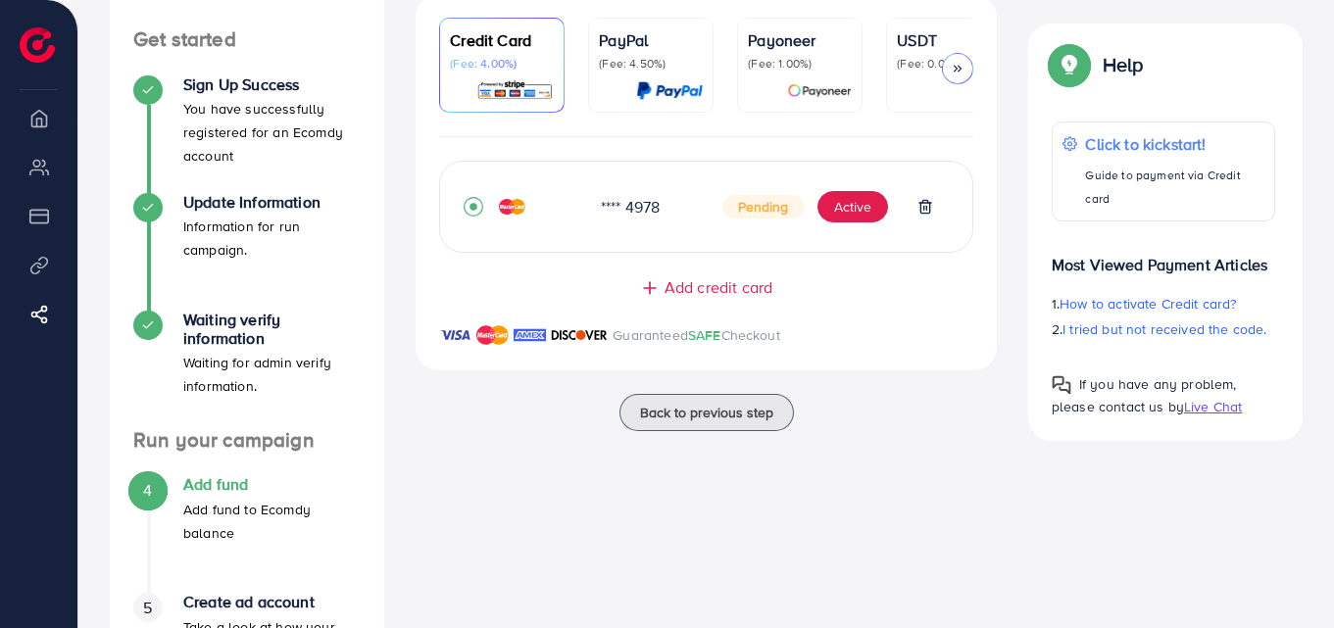
drag, startPoint x: 732, startPoint y: 141, endPoint x: 873, endPoint y: 138, distance: 141.1
click at [873, 137] on ul "Credit Card (Fee: 4.00%) PayPal (Fee: 4.50%) Payoneer (Fee: 1.00%) USDT (Fee: 0…" at bounding box center [706, 78] width 534 height 120
click at [857, 204] on button "Active" at bounding box center [852, 206] width 71 height 31
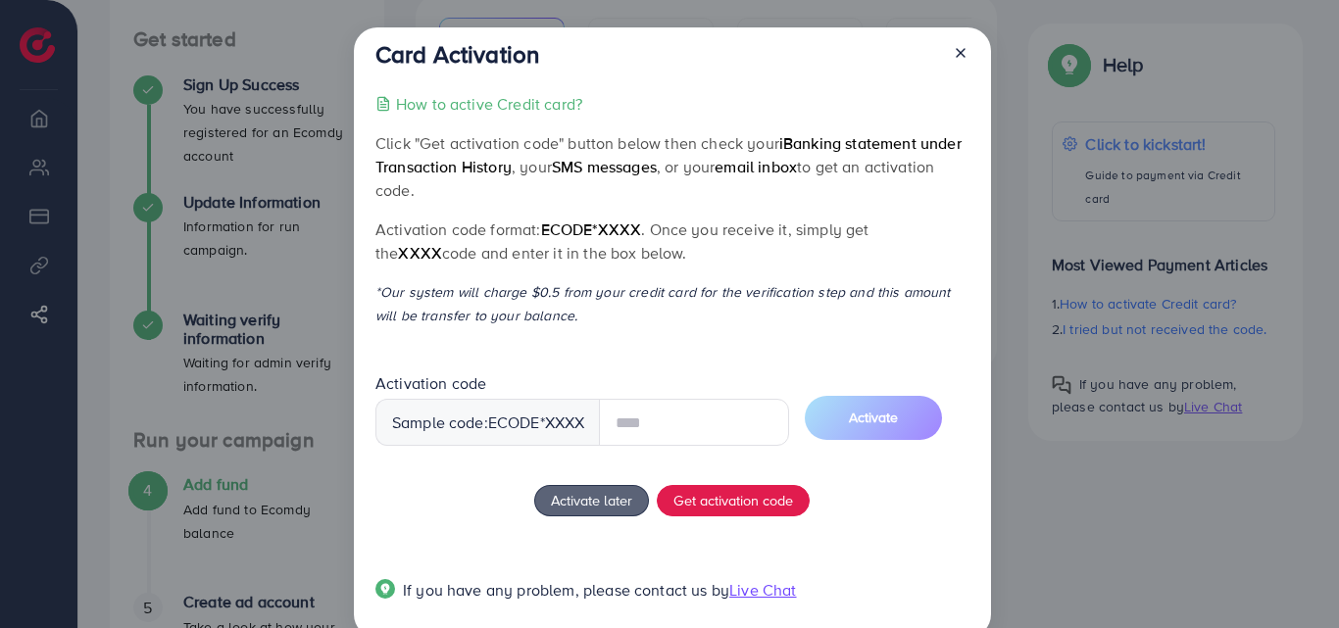
scroll to position [37, 0]
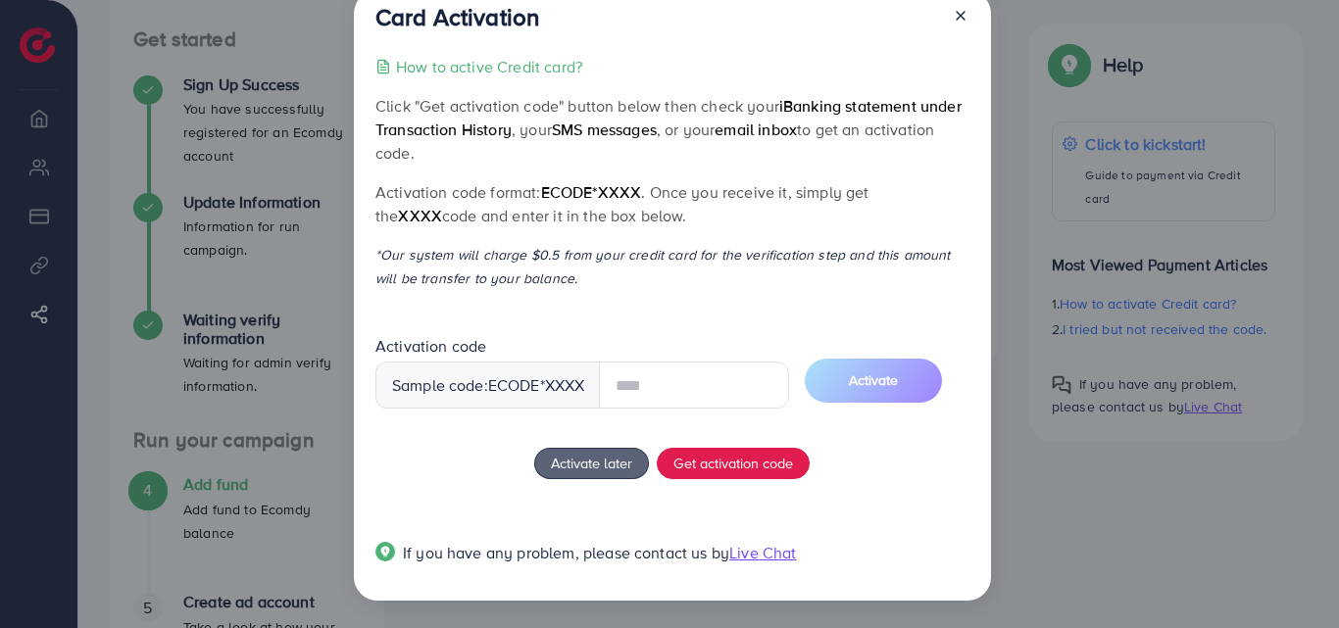
click at [526, 389] on span "ecode" at bounding box center [514, 385] width 52 height 23
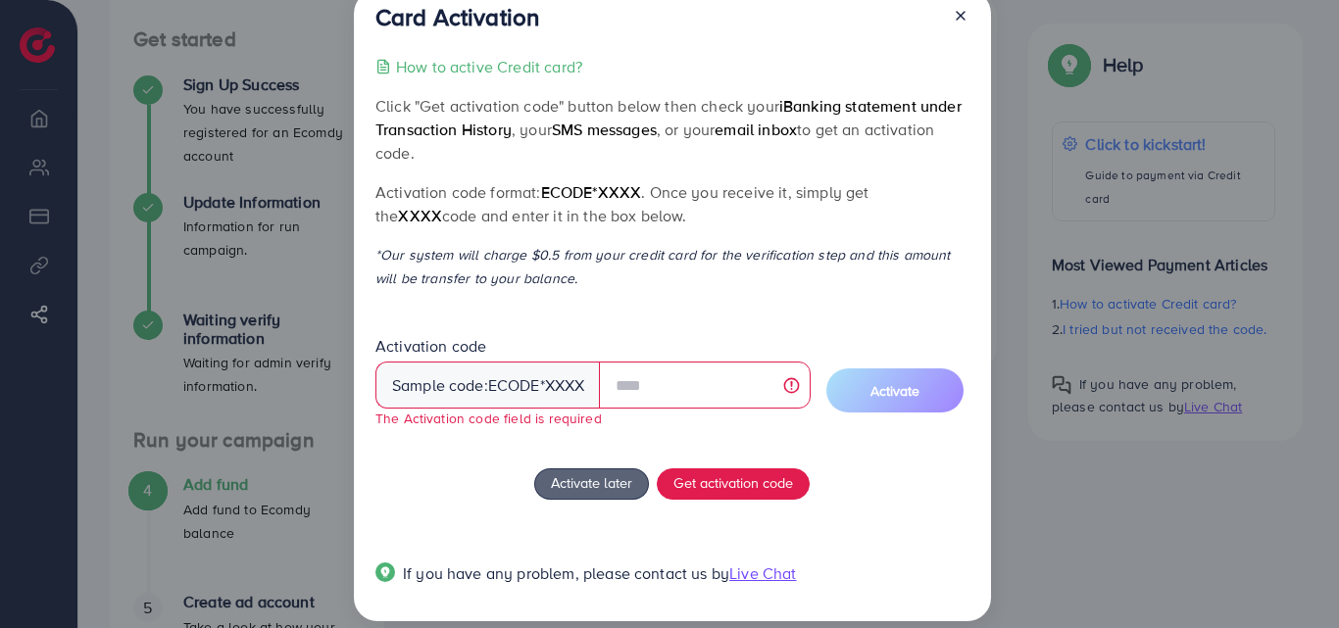
click at [526, 389] on span "ecode" at bounding box center [514, 385] width 52 height 23
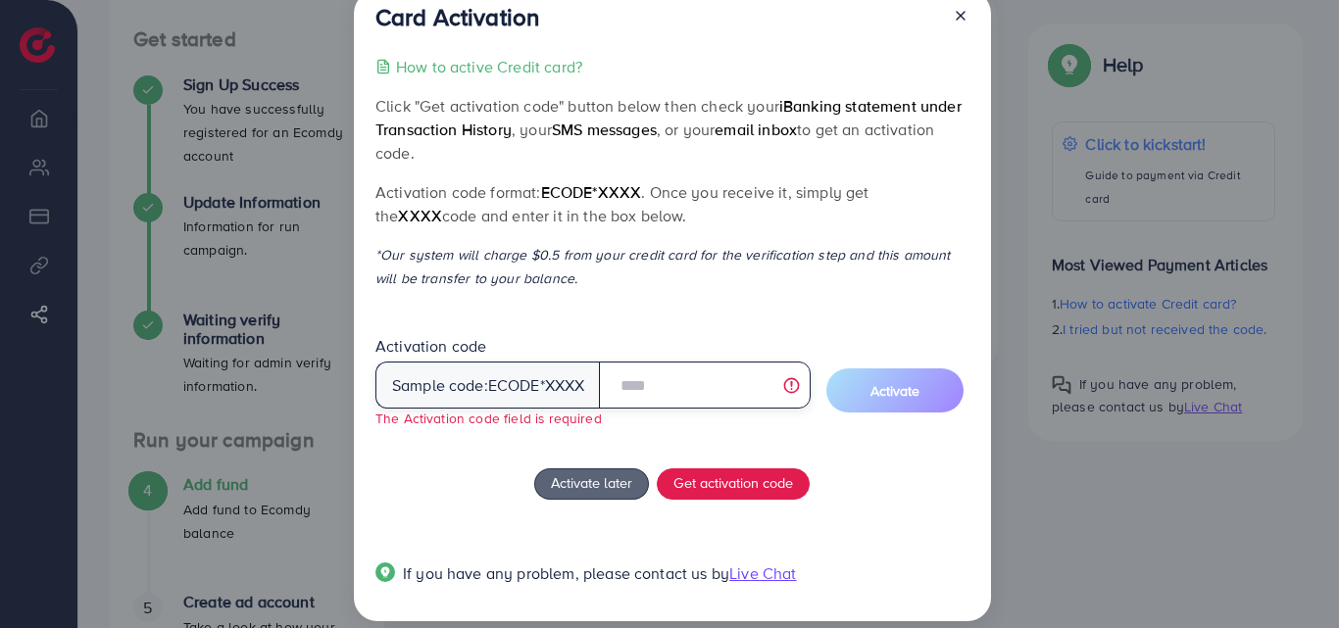
click at [675, 387] on input "text" at bounding box center [704, 385] width 211 height 47
click at [677, 397] on input "******" at bounding box center [704, 385] width 211 height 47
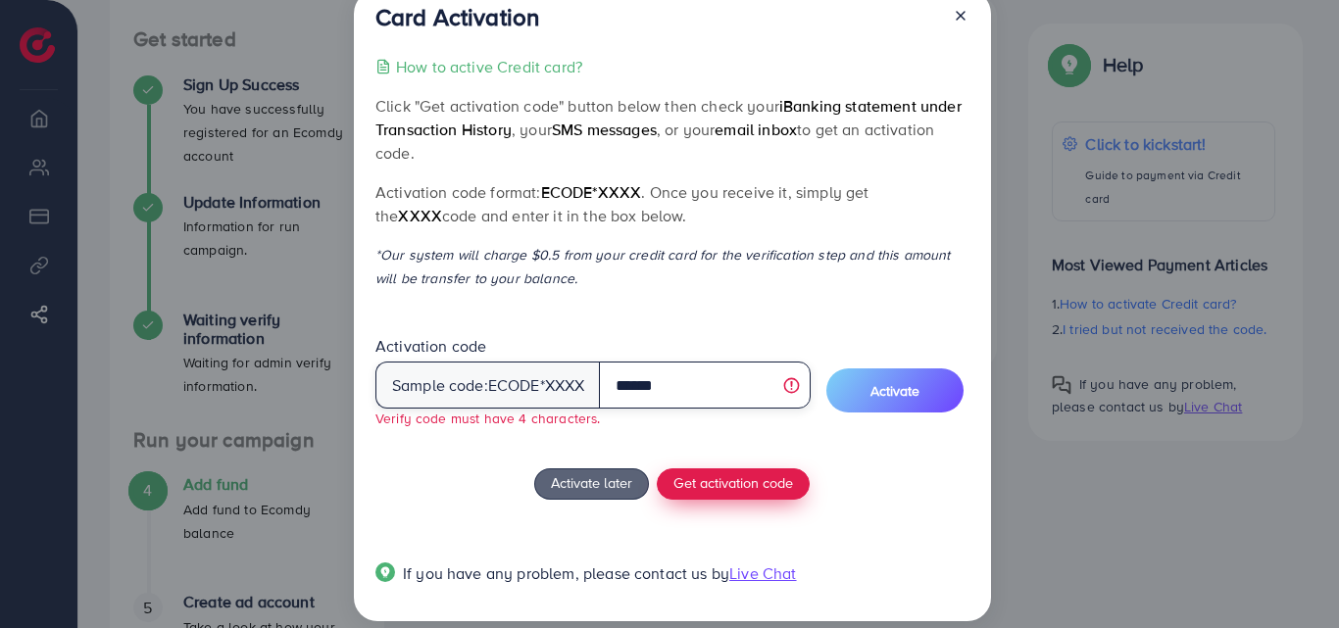
type input "******"
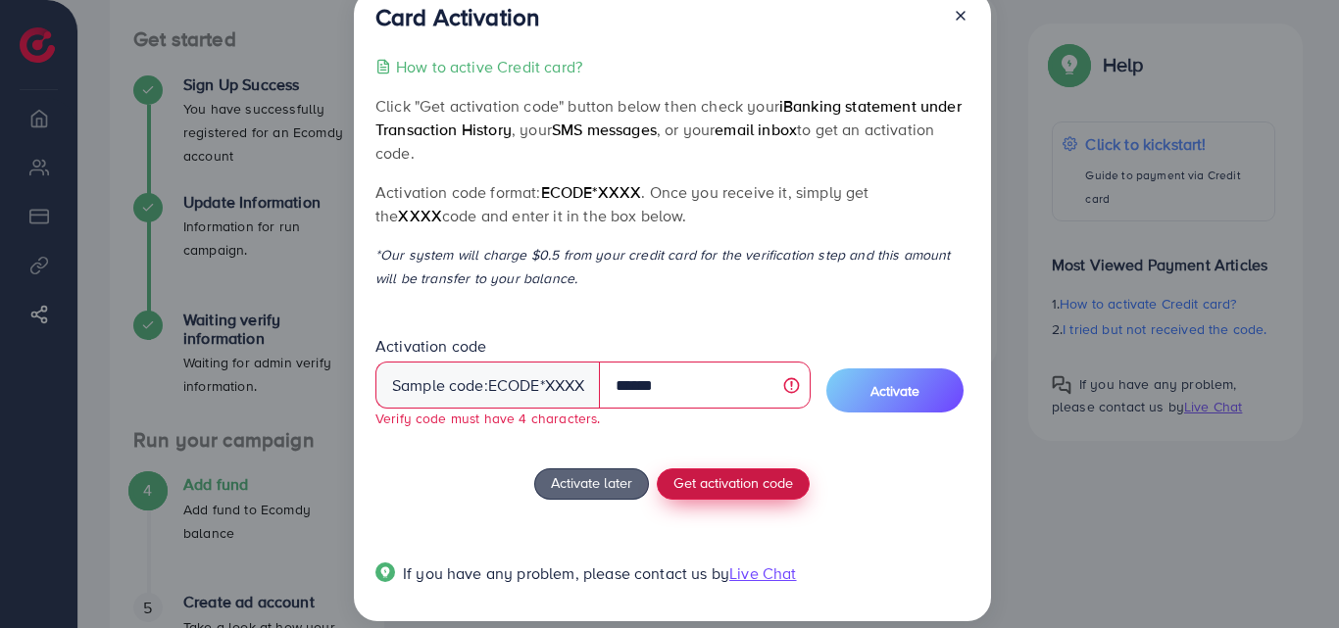
click at [708, 489] on span "Get activation code" at bounding box center [733, 482] width 120 height 21
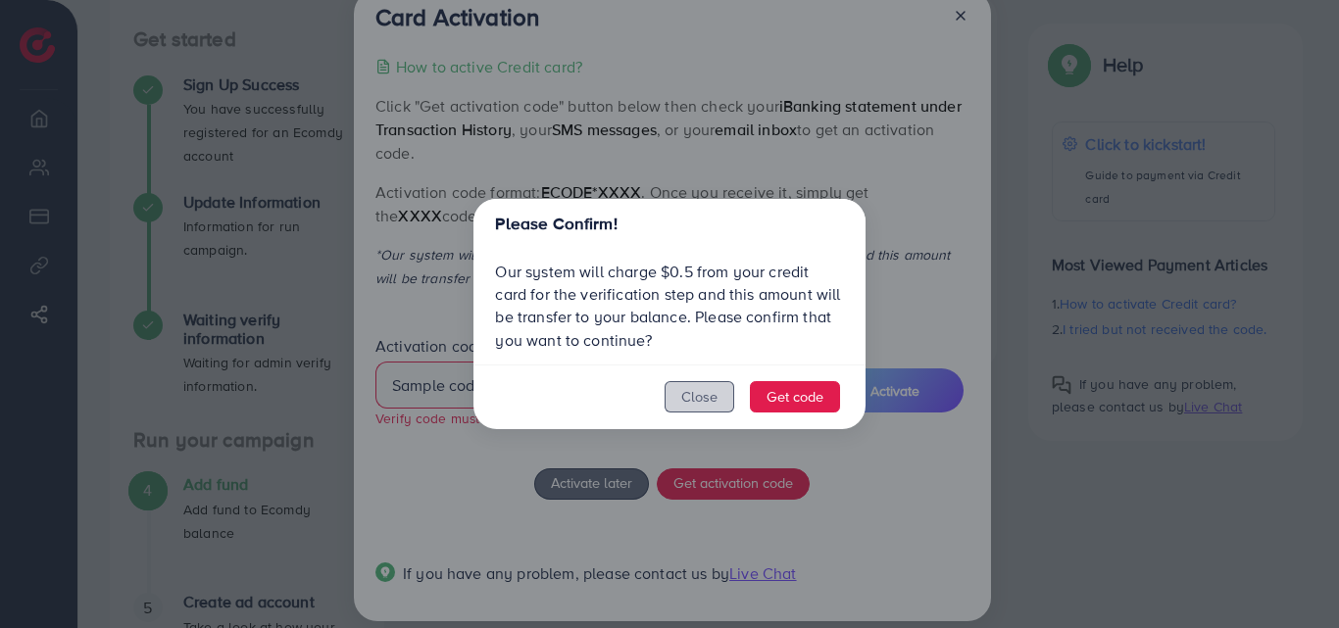
click at [722, 397] on button "Close" at bounding box center [699, 396] width 70 height 31
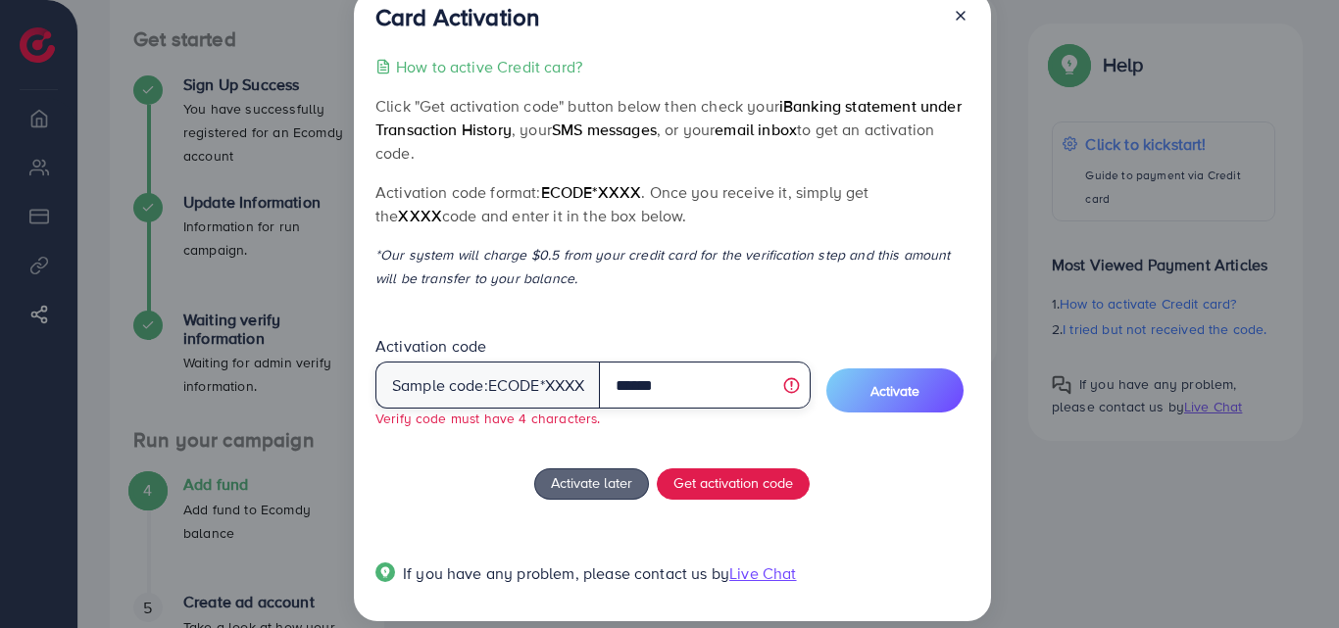
click at [706, 396] on input "******" at bounding box center [704, 385] width 211 height 47
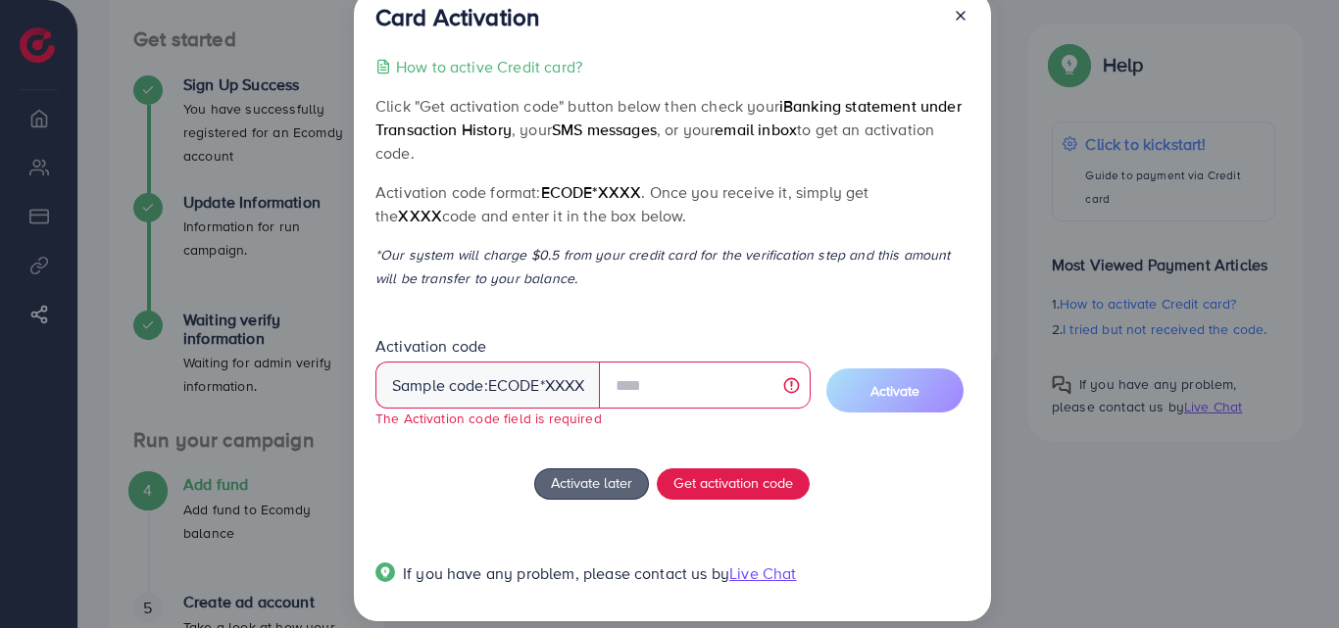
click at [489, 64] on p "How to active Credit card?" at bounding box center [489, 67] width 186 height 24
click at [706, 471] on button "Get activation code" at bounding box center [733, 483] width 153 height 31
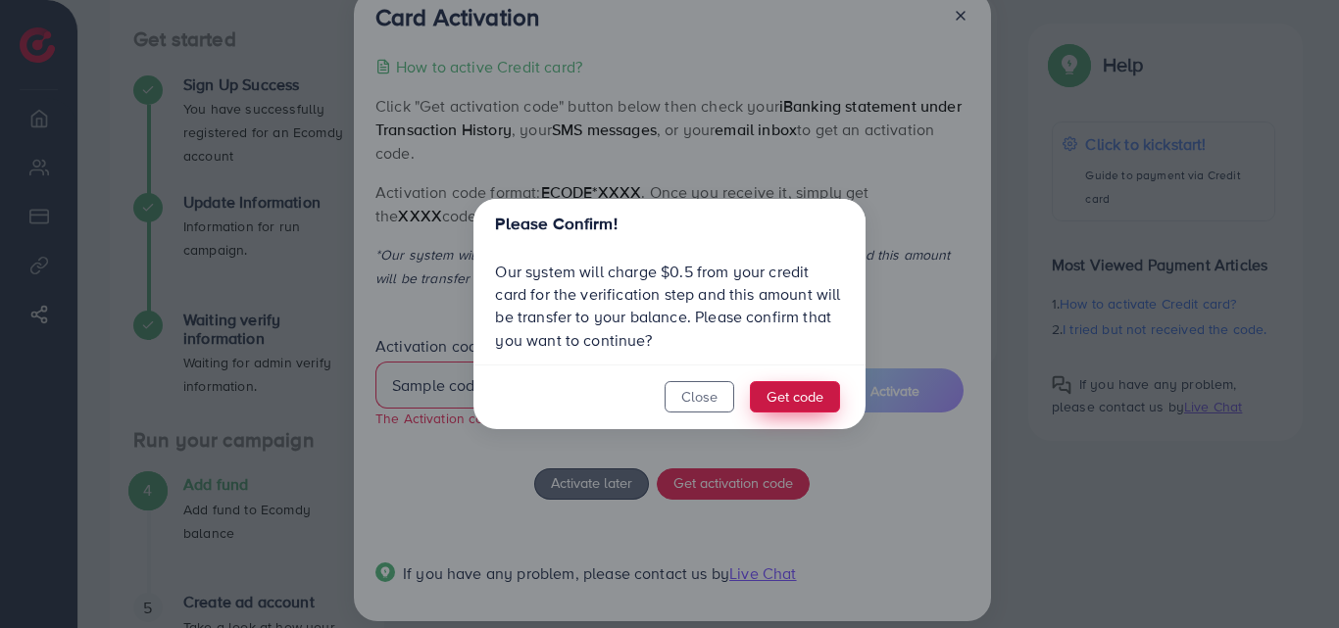
click at [765, 397] on button "Get code" at bounding box center [795, 396] width 90 height 31
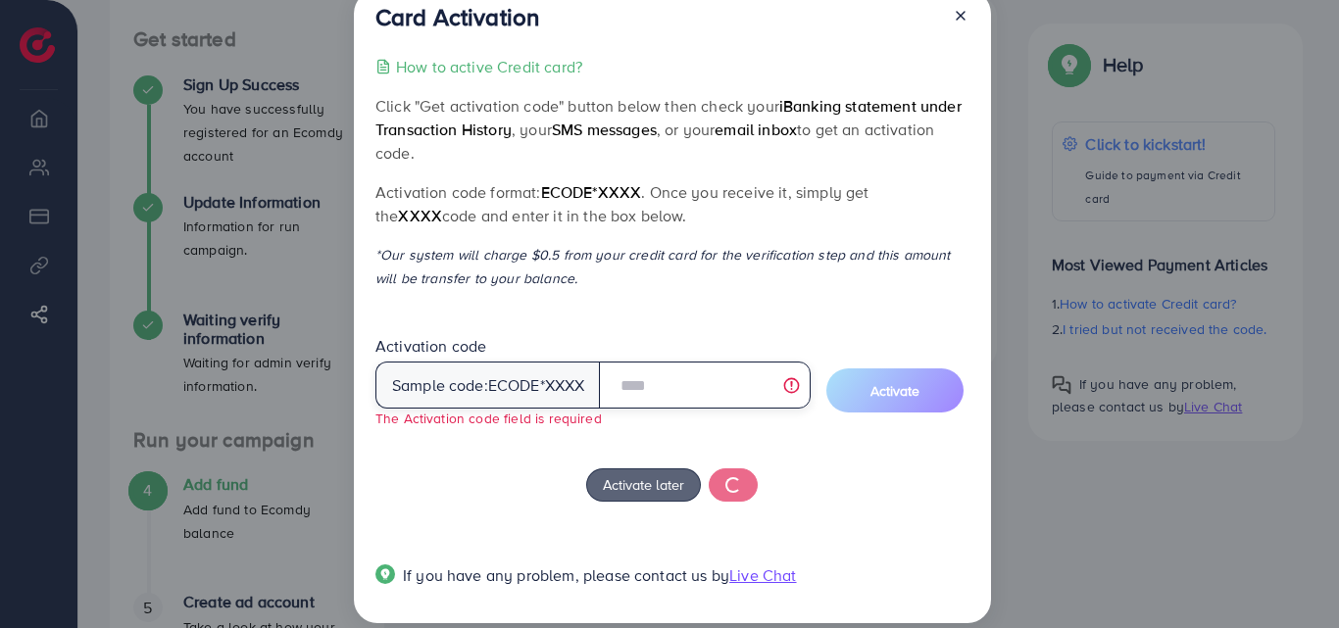
click at [707, 380] on input "text" at bounding box center [704, 385] width 211 height 47
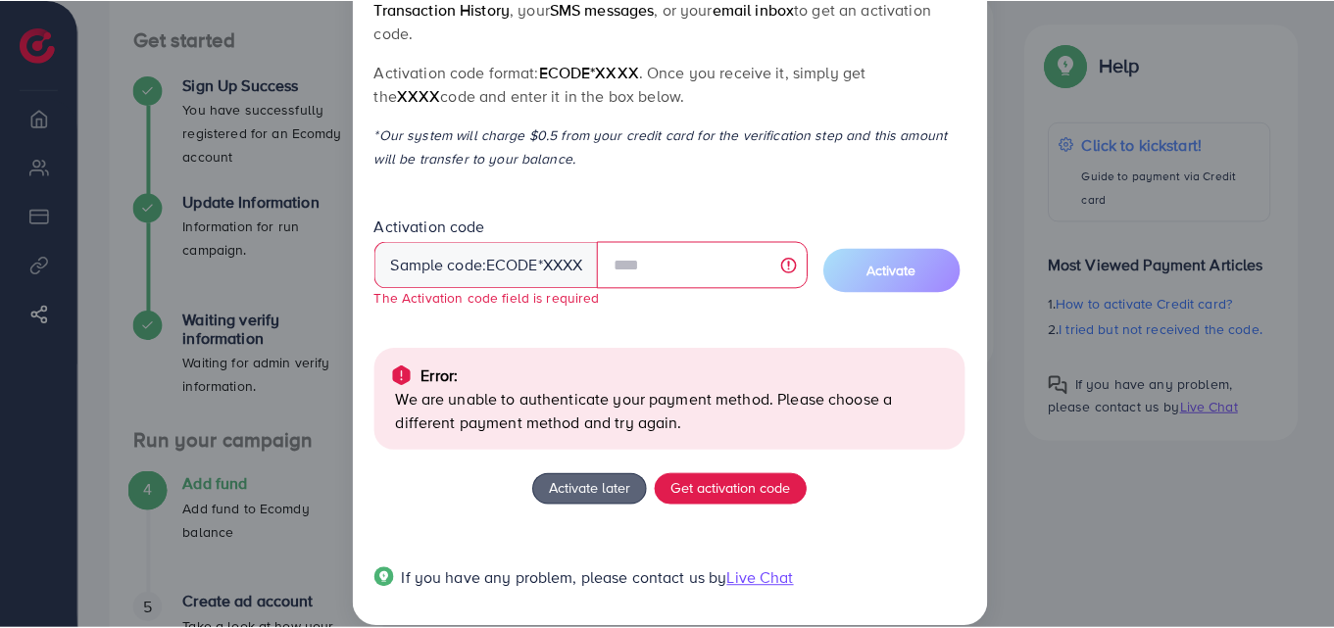
scroll to position [0, 0]
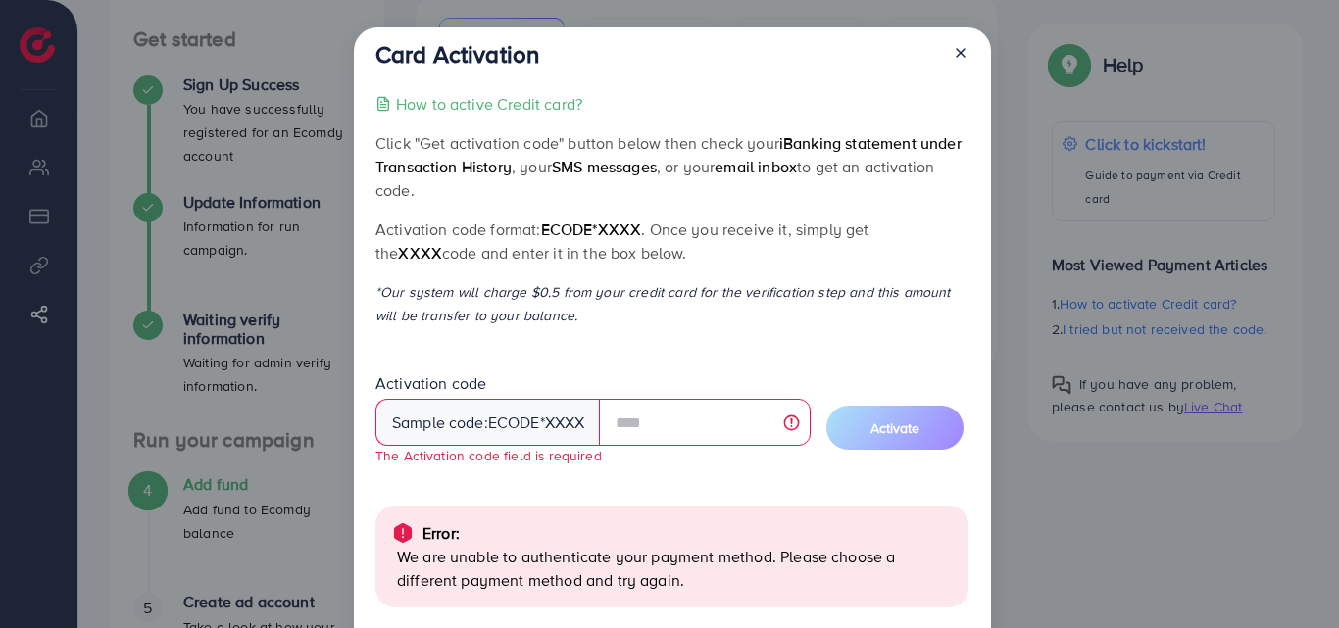
click at [960, 53] on icon at bounding box center [960, 53] width 16 height 16
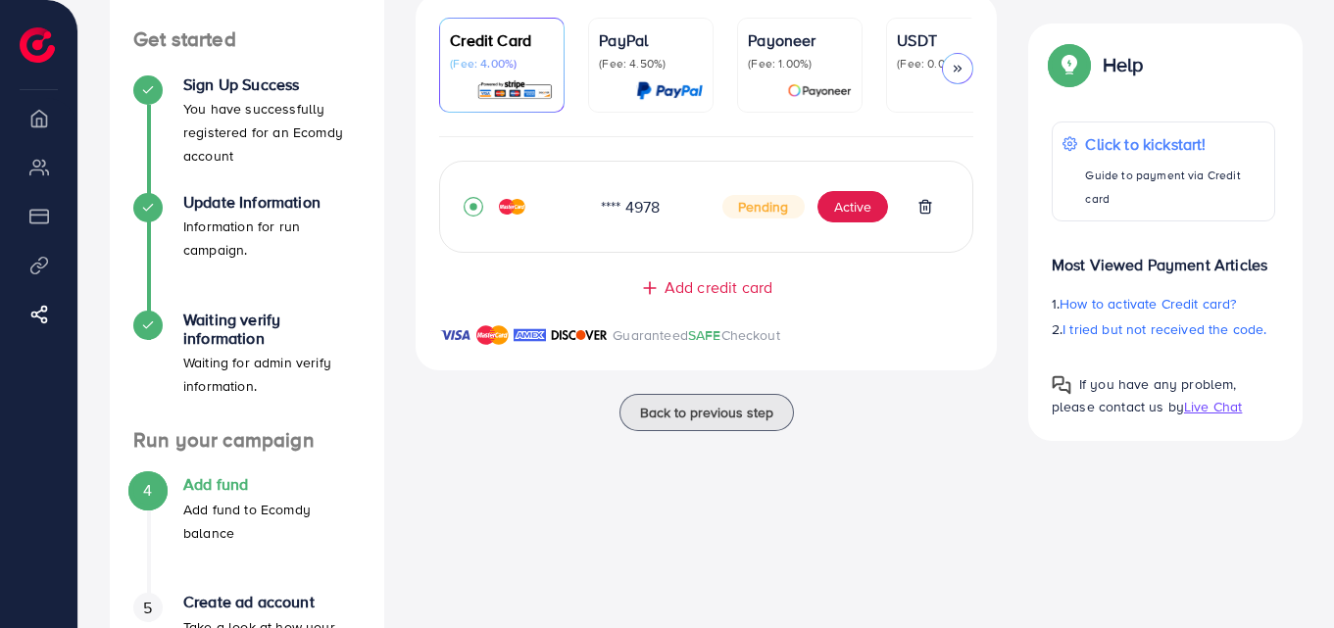
click at [726, 290] on span "Add credit card" at bounding box center [718, 287] width 108 height 23
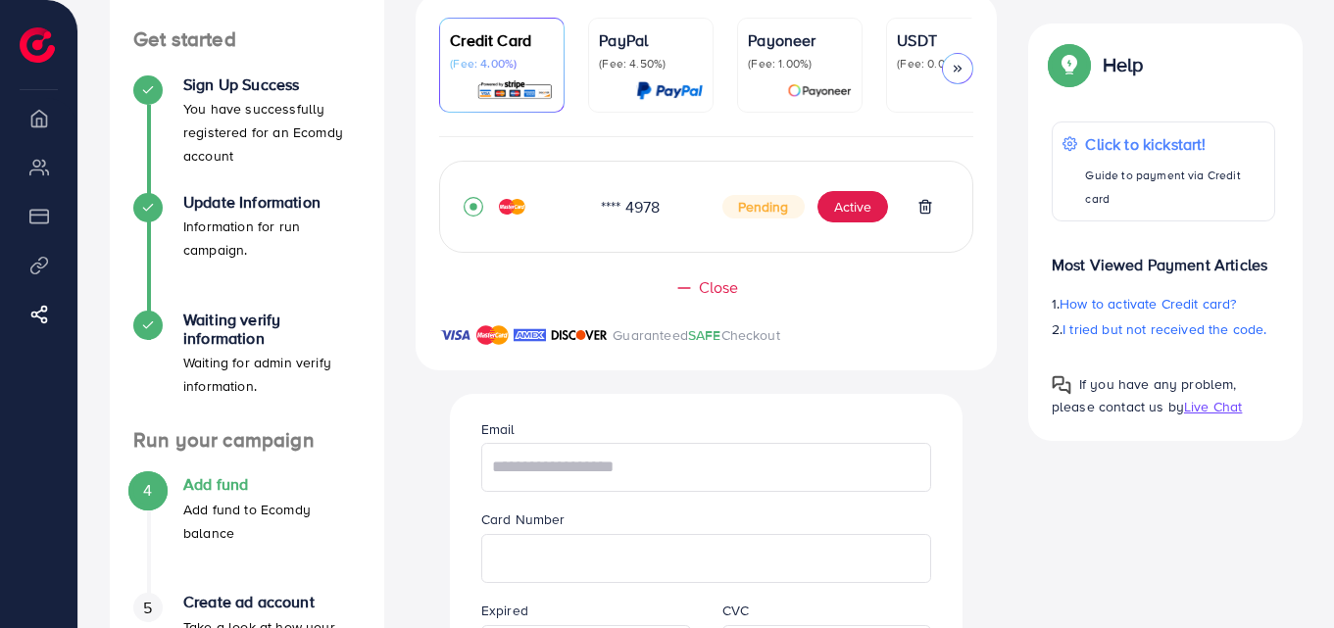
click at [800, 77] on div "Payoneer (Fee: 1.00%)" at bounding box center [800, 64] width 104 height 73
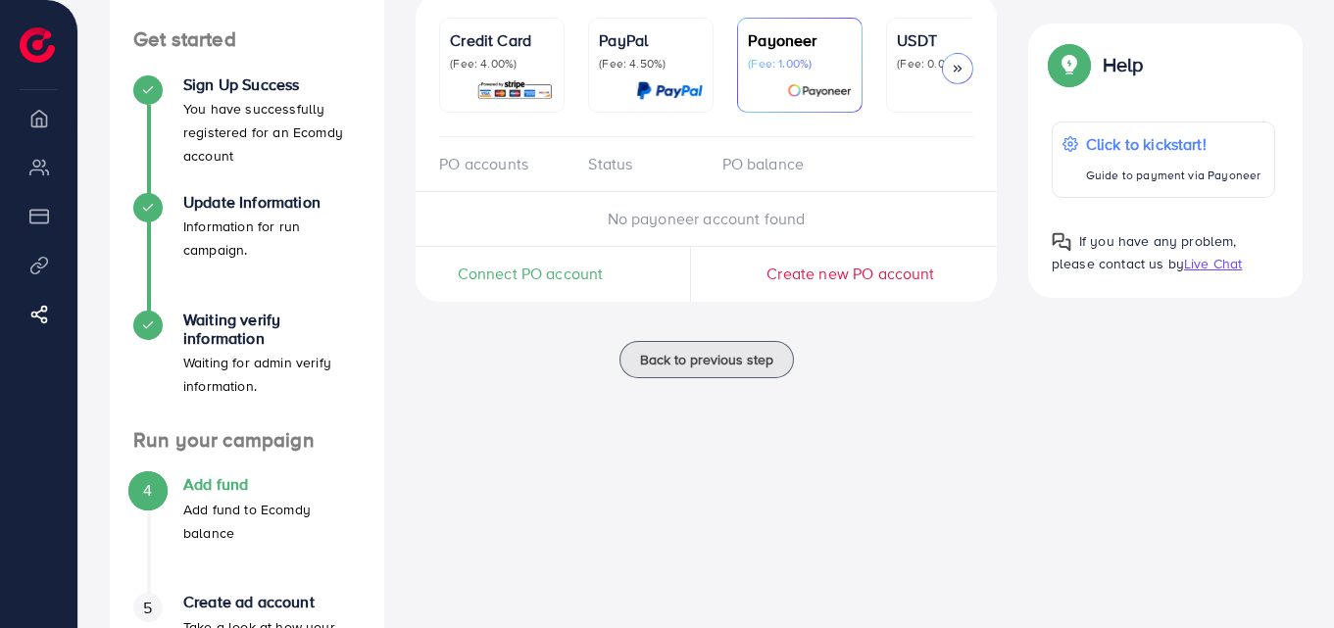
click at [527, 281] on span "Connect PO account" at bounding box center [531, 274] width 146 height 23
